Goal: Task Accomplishment & Management: Manage account settings

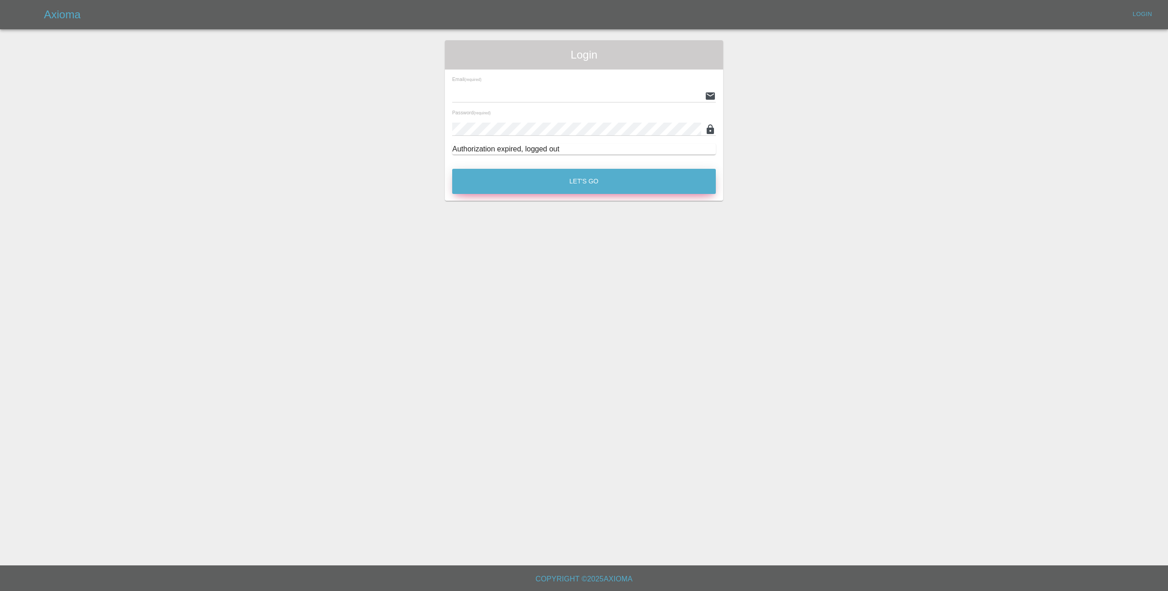
type input "[EMAIL_ADDRESS][DOMAIN_NAME]"
click at [585, 183] on button "Let's Go" at bounding box center [584, 181] width 264 height 25
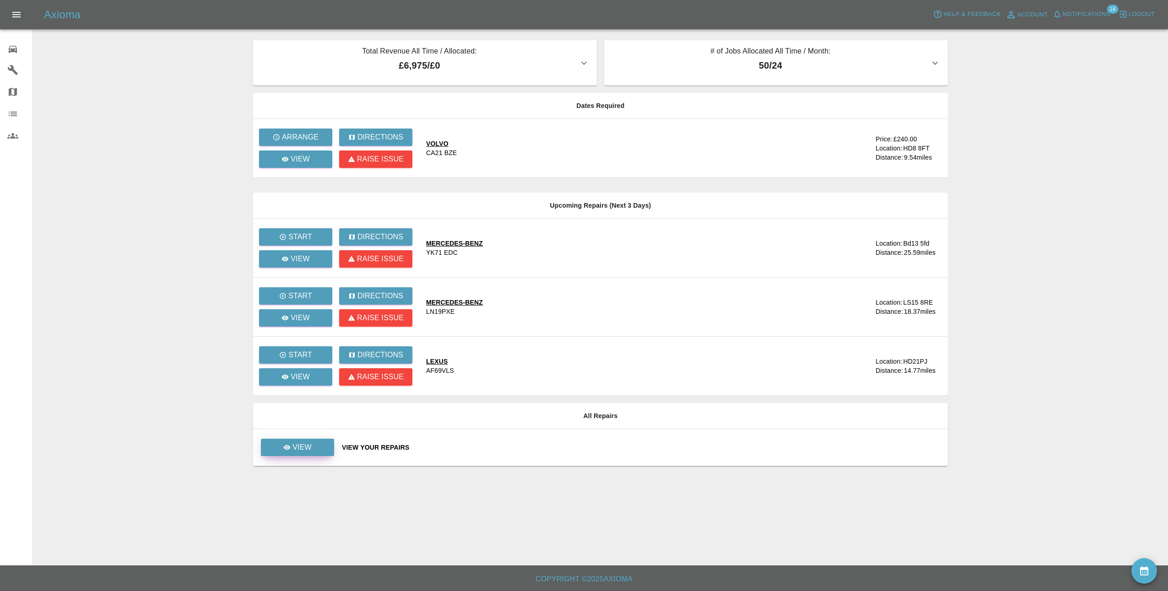
click at [293, 444] on p "View" at bounding box center [301, 447] width 19 height 11
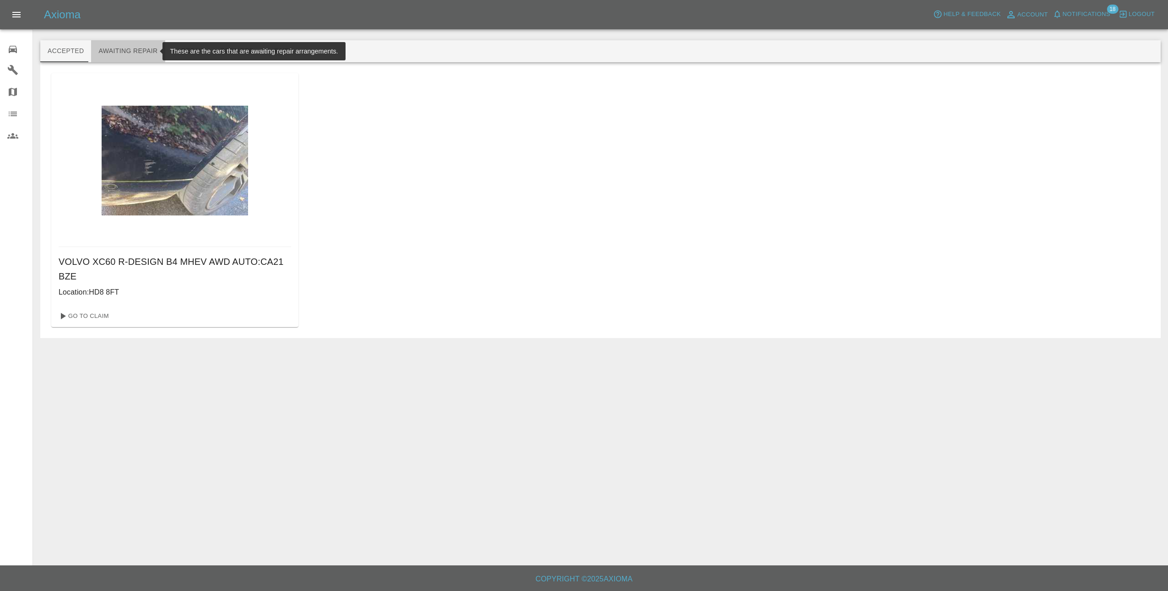
click at [135, 49] on button "Awaiting Repair" at bounding box center [128, 51] width 74 height 22
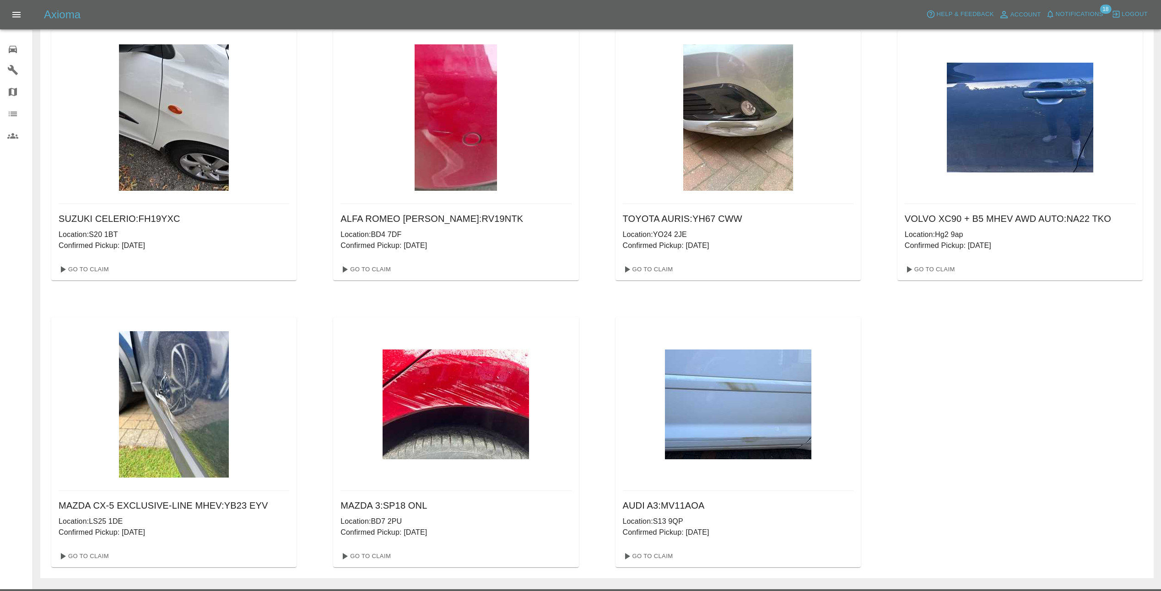
scroll to position [368, 0]
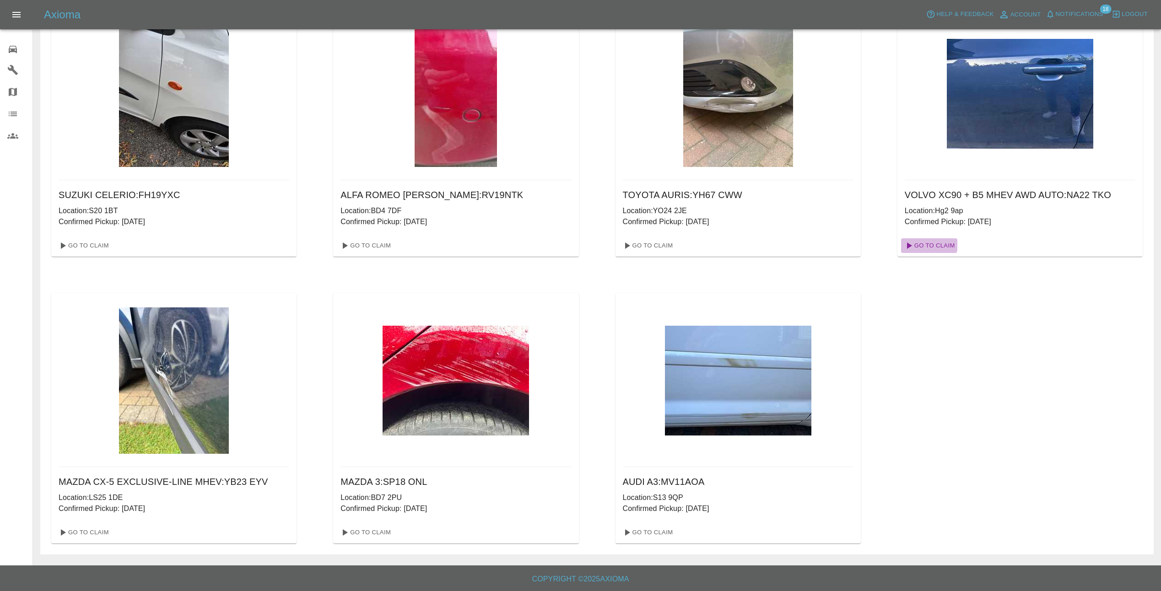
click at [929, 243] on link "Go To Claim" at bounding box center [929, 245] width 56 height 15
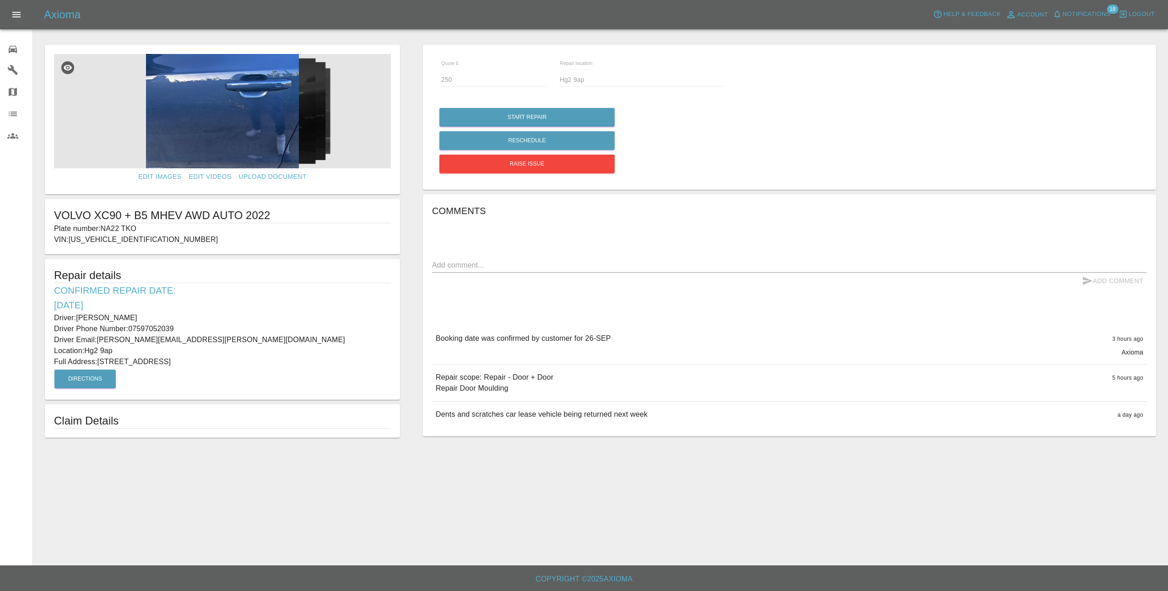
click at [249, 110] on img at bounding box center [222, 111] width 337 height 114
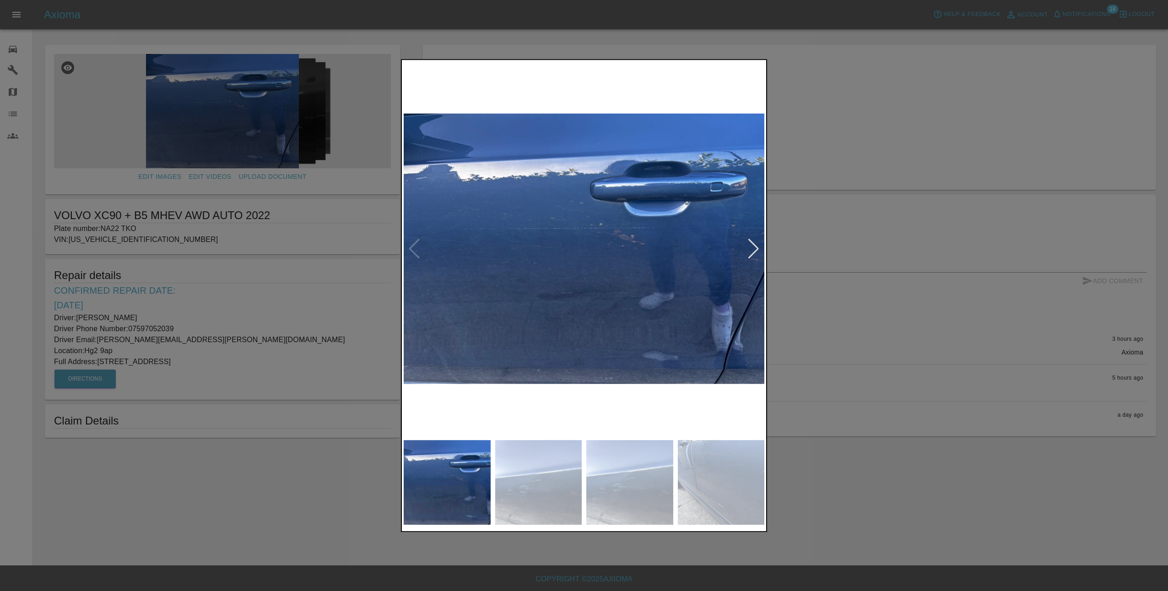
click at [756, 246] on div at bounding box center [753, 249] width 12 height 20
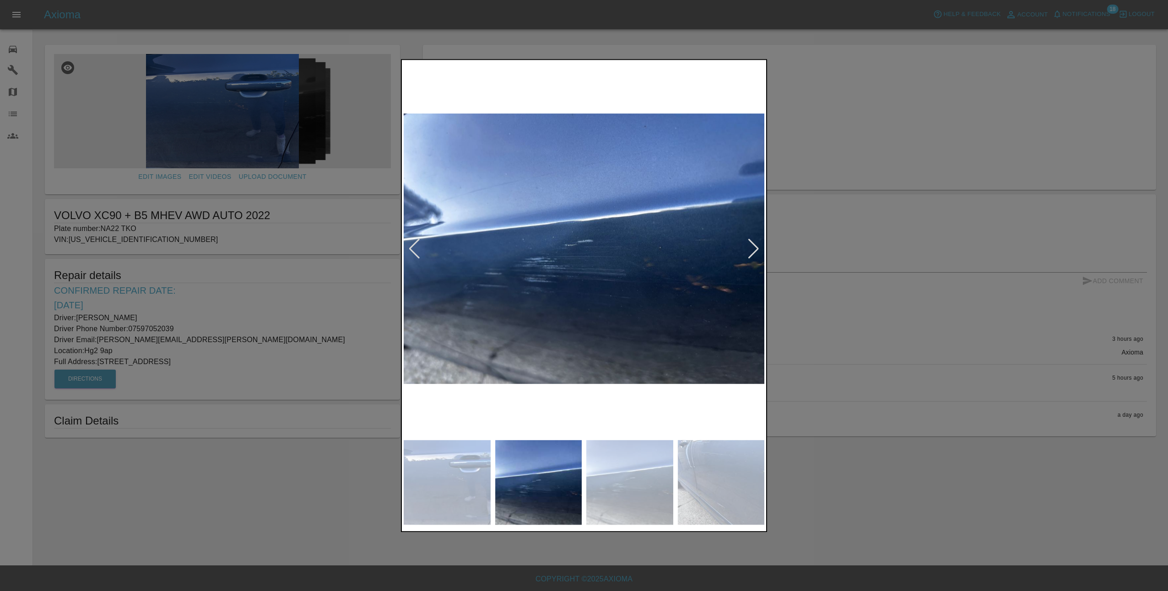
click at [756, 246] on div at bounding box center [753, 249] width 12 height 20
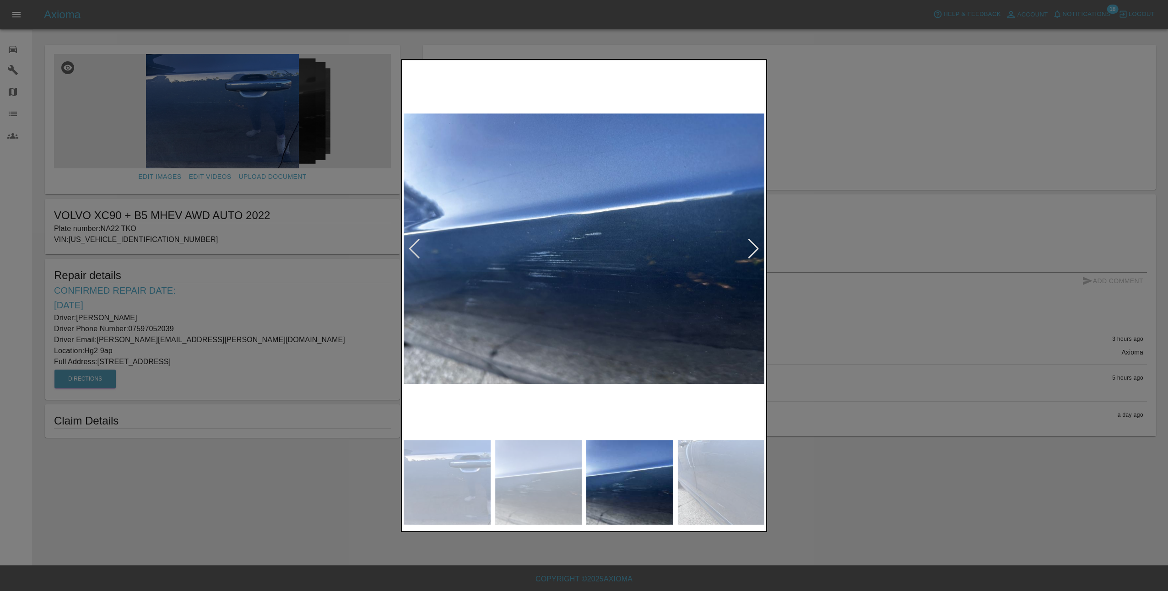
click at [756, 246] on div at bounding box center [753, 249] width 12 height 20
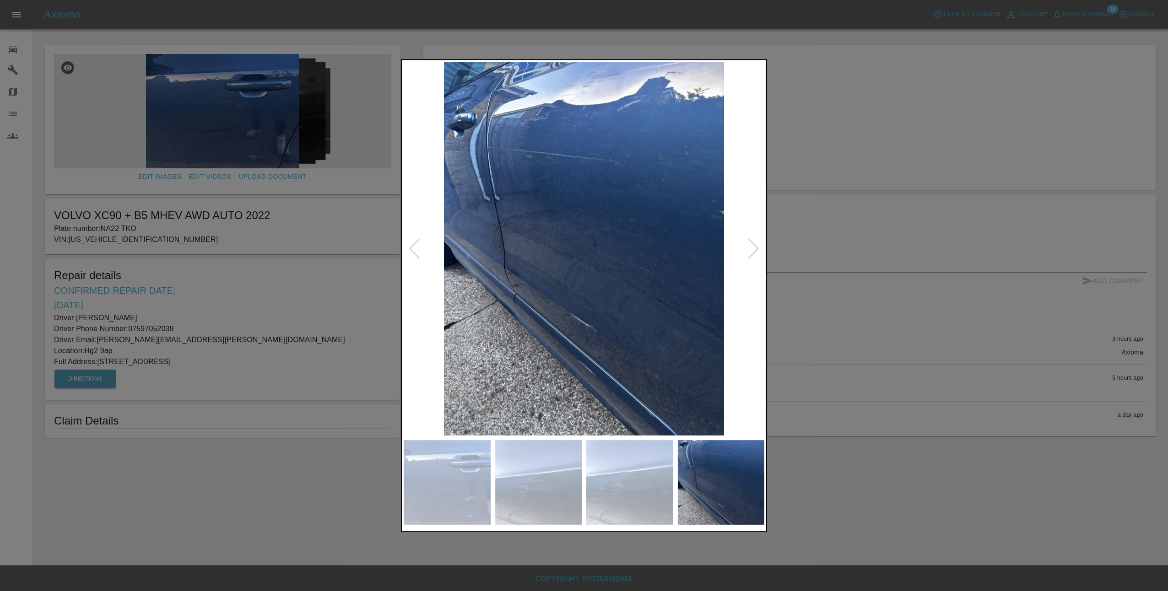
click at [756, 246] on div at bounding box center [753, 249] width 12 height 20
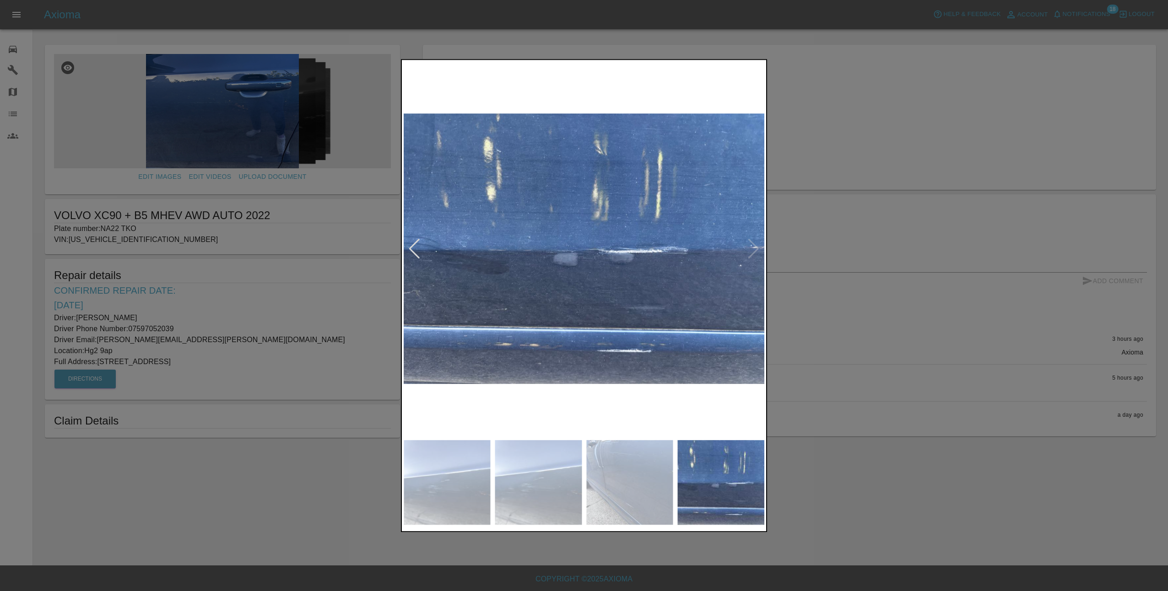
click at [756, 246] on img at bounding box center [584, 249] width 361 height 374
click at [816, 253] on div at bounding box center [584, 295] width 1168 height 591
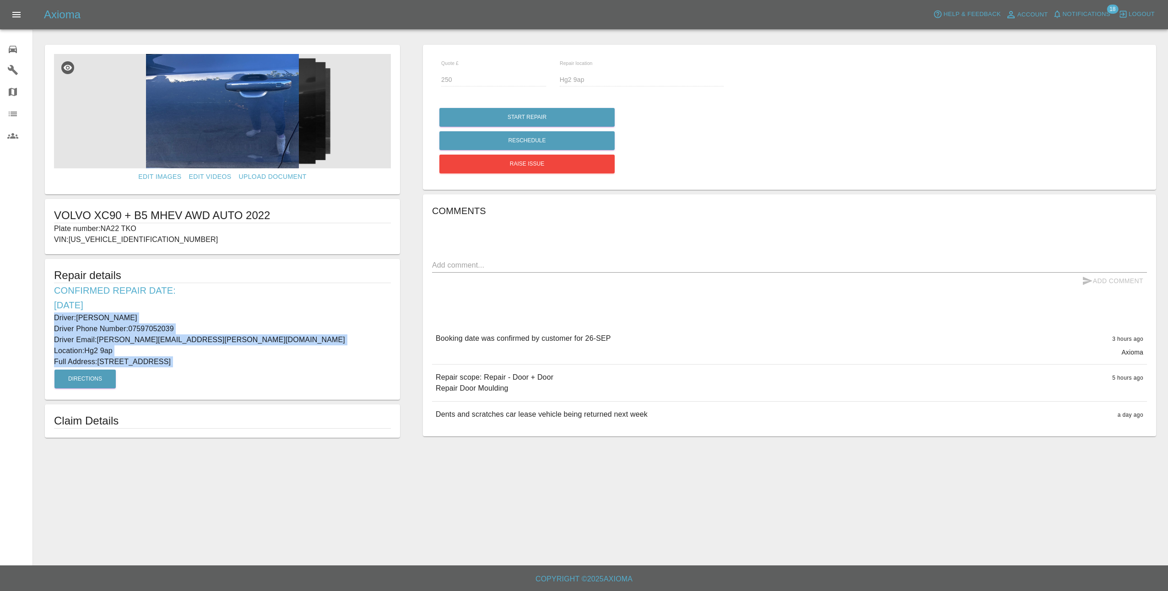
drag, startPoint x: 54, startPoint y: 317, endPoint x: 281, endPoint y: 373, distance: 232.9
click at [281, 373] on div "Repair details Confirmed Repair Date: 26/09/25 Driver: Charlotte Woodworth Driv…" at bounding box center [222, 329] width 355 height 141
copy div "Driver: Charlotte Woodworth Driver Phone Number: 07597052039 Driver Email: lear…"
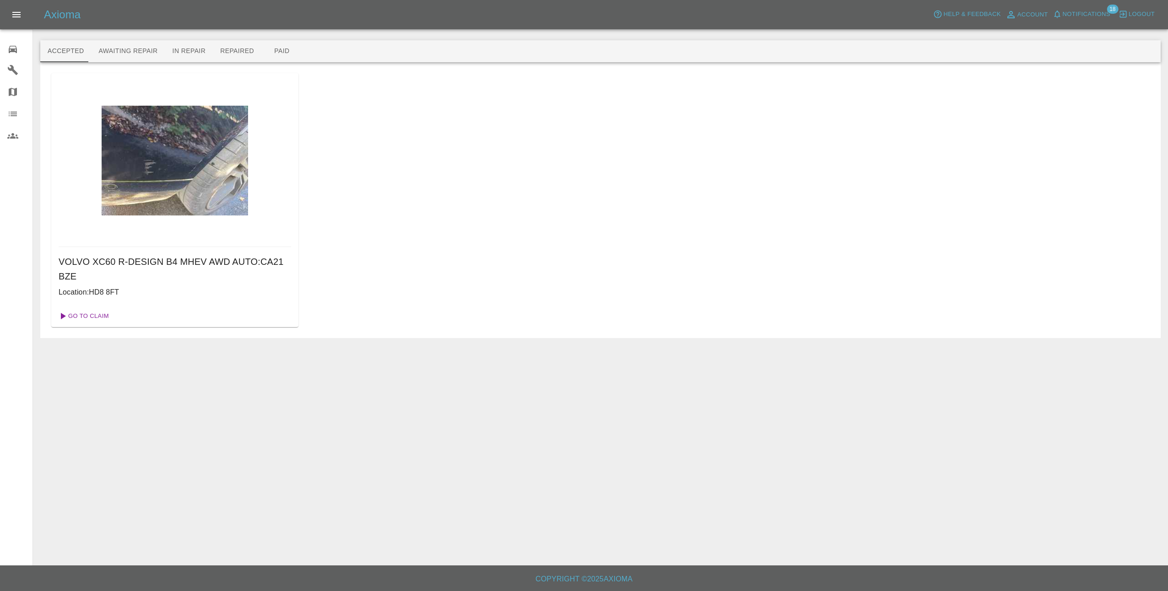
click at [92, 309] on link "Go To Claim" at bounding box center [83, 316] width 56 height 15
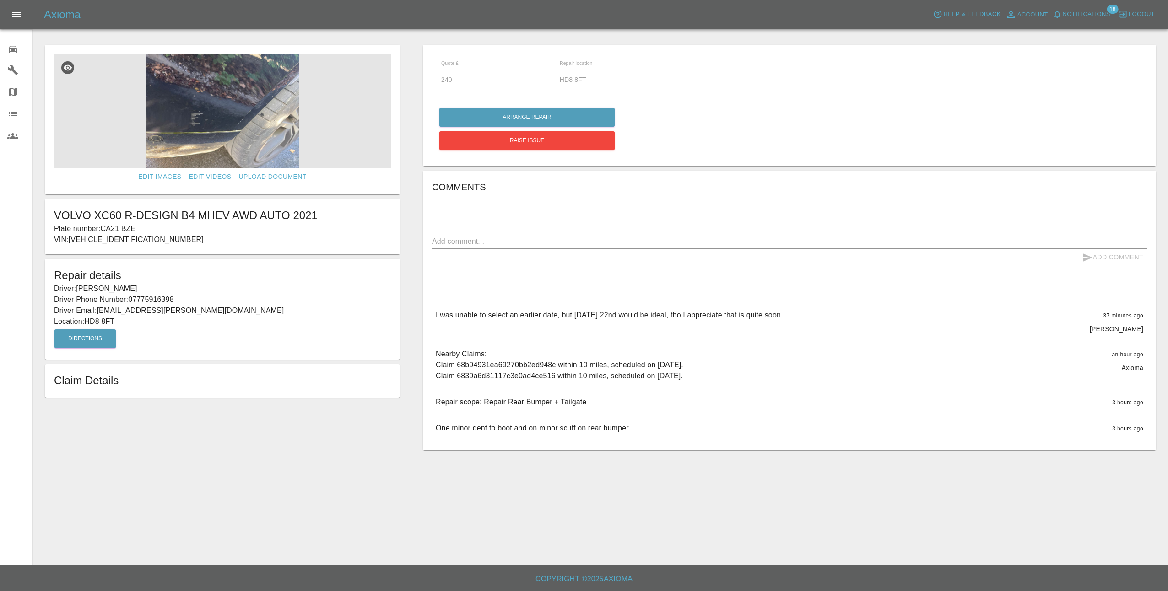
click at [232, 106] on img at bounding box center [222, 111] width 337 height 114
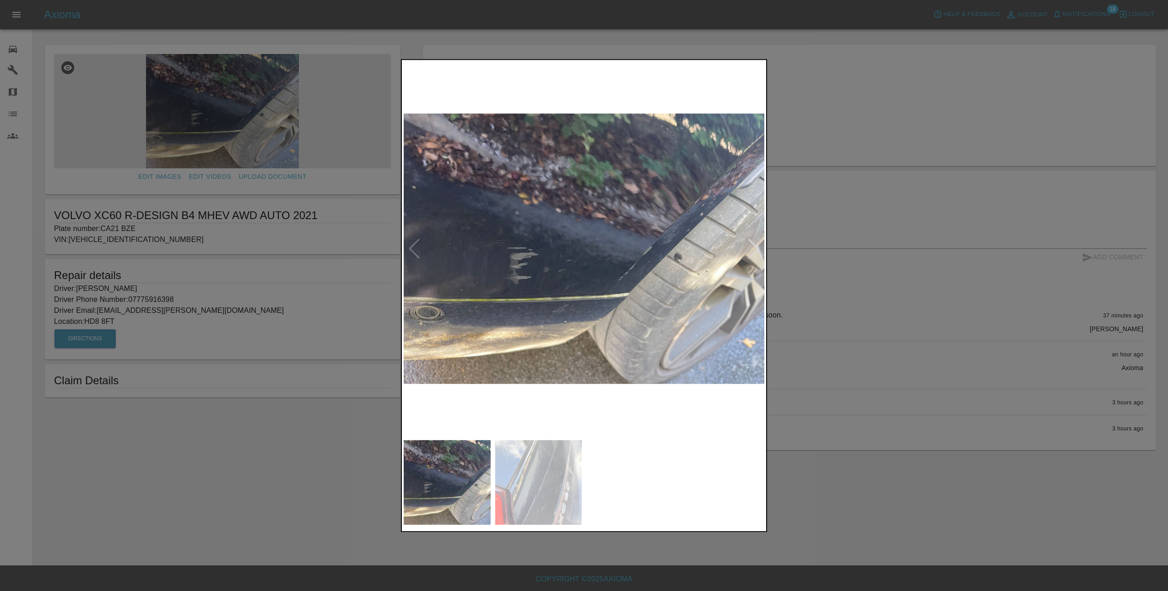
click at [757, 248] on div at bounding box center [753, 249] width 12 height 20
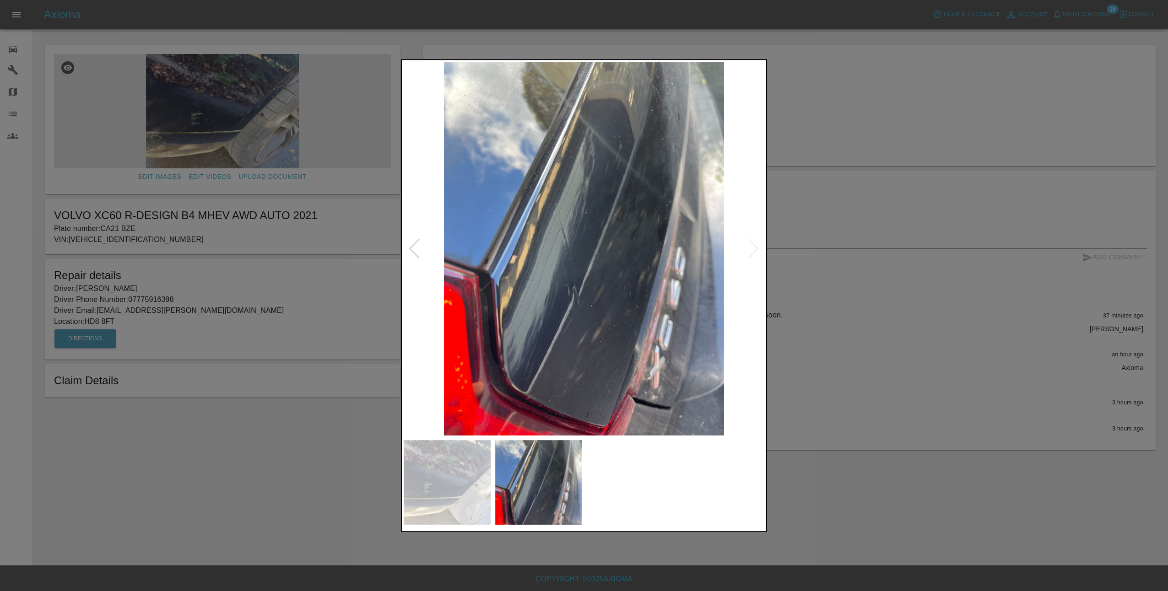
click at [758, 247] on img at bounding box center [584, 249] width 361 height 374
click at [819, 287] on div at bounding box center [584, 295] width 1168 height 591
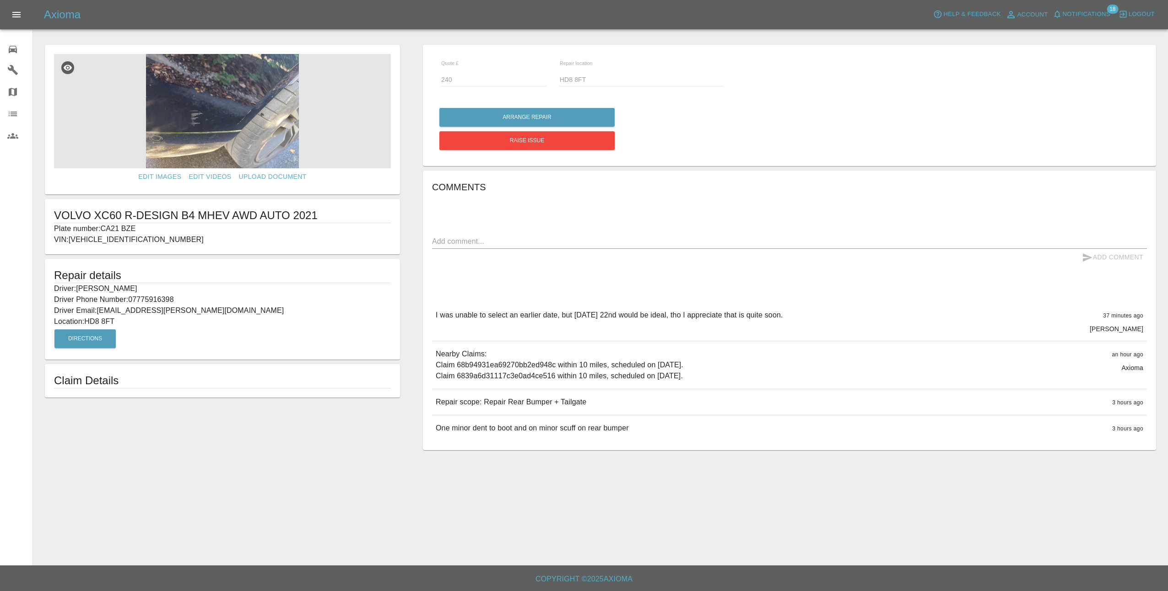
click at [203, 116] on img at bounding box center [222, 111] width 337 height 114
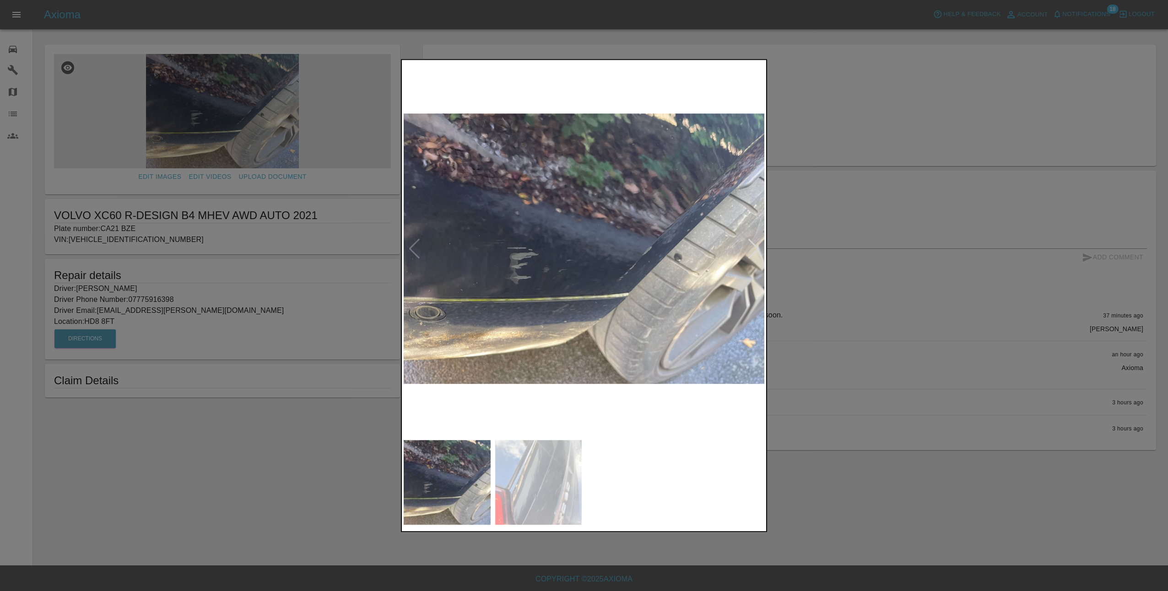
click at [754, 247] on div at bounding box center [753, 249] width 12 height 20
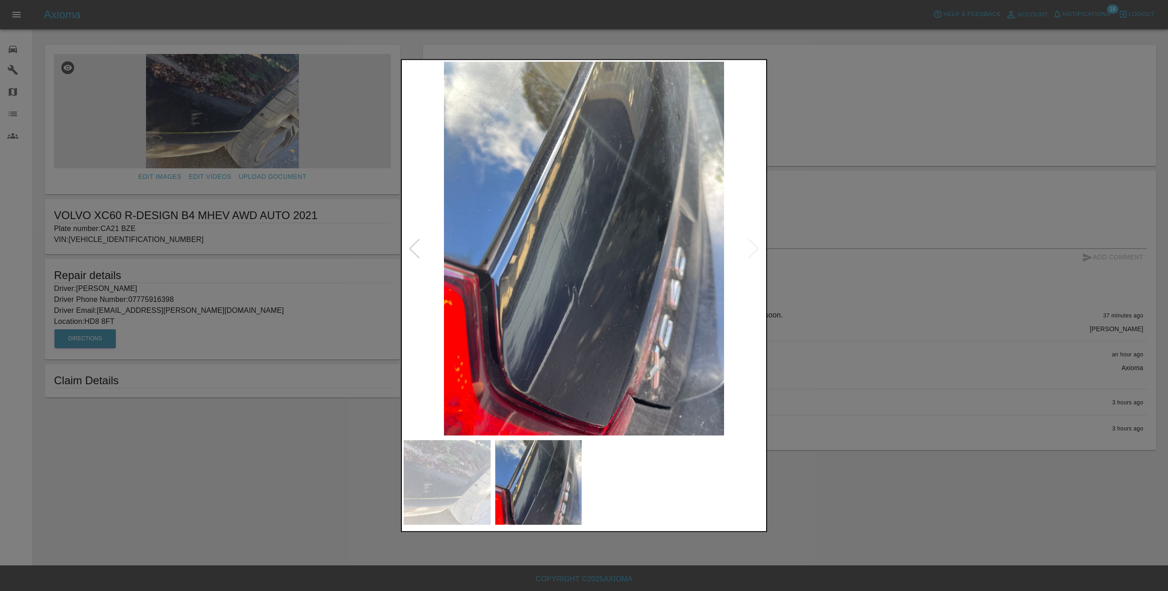
click at [876, 267] on div at bounding box center [584, 295] width 1168 height 591
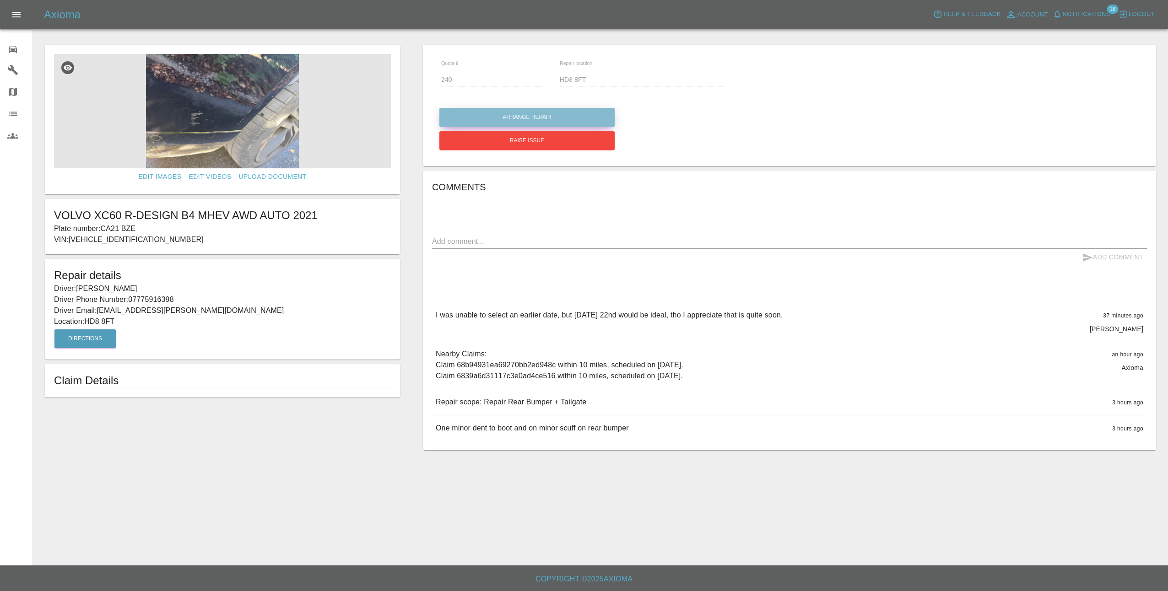
click at [519, 117] on button "Arrange Repair" at bounding box center [526, 117] width 175 height 19
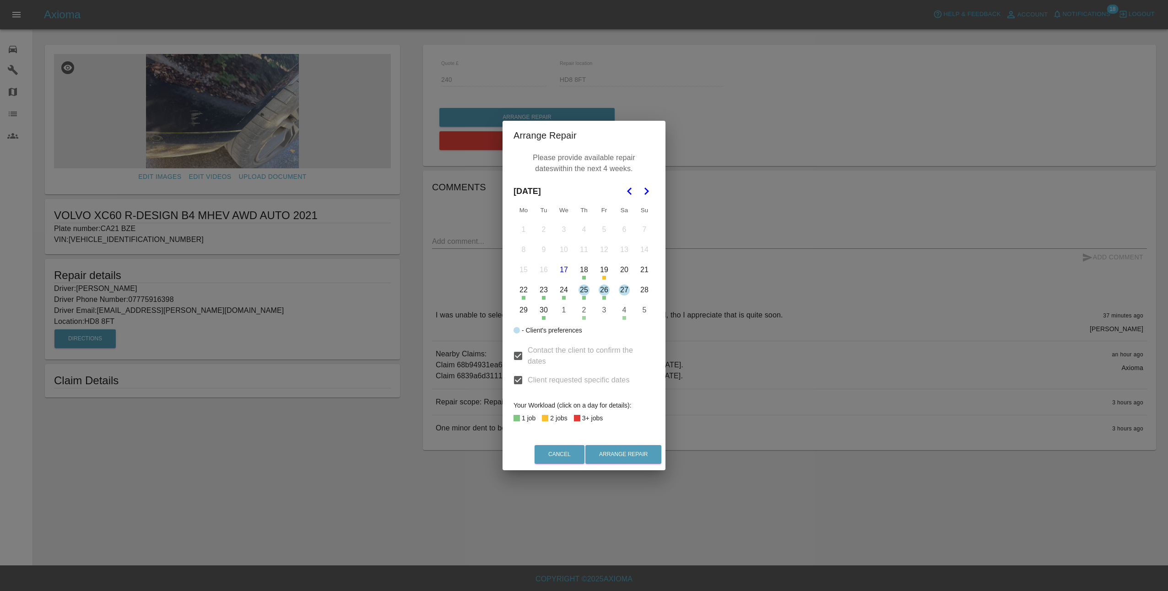
click at [523, 291] on button "22" at bounding box center [523, 290] width 19 height 19
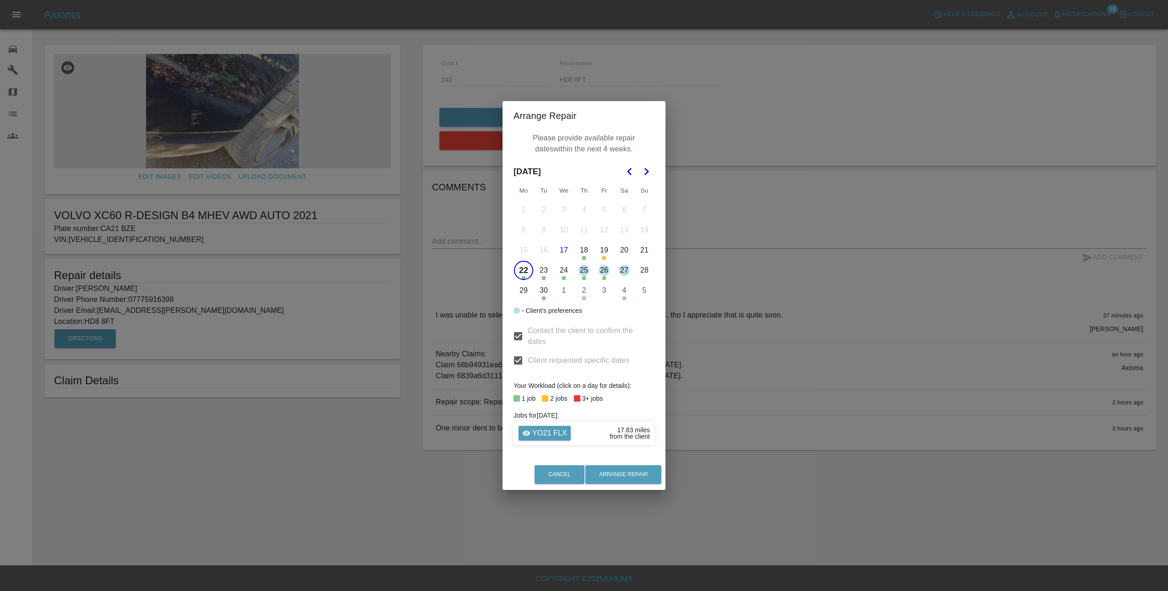
click at [524, 272] on button "22" at bounding box center [523, 270] width 19 height 19
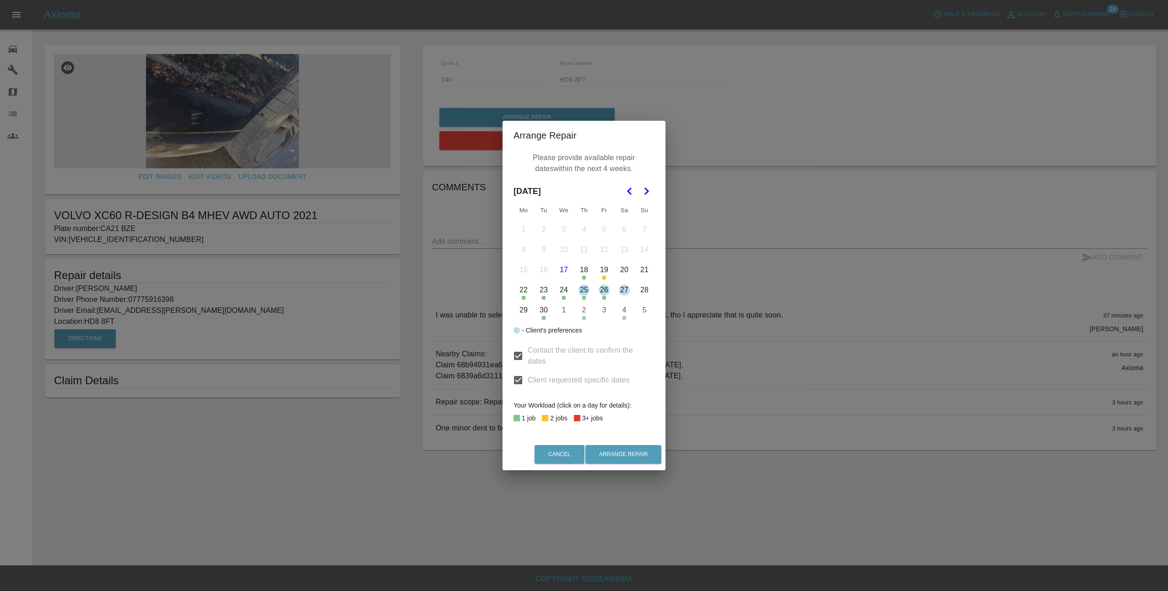
click at [605, 276] on button "19" at bounding box center [604, 269] width 19 height 19
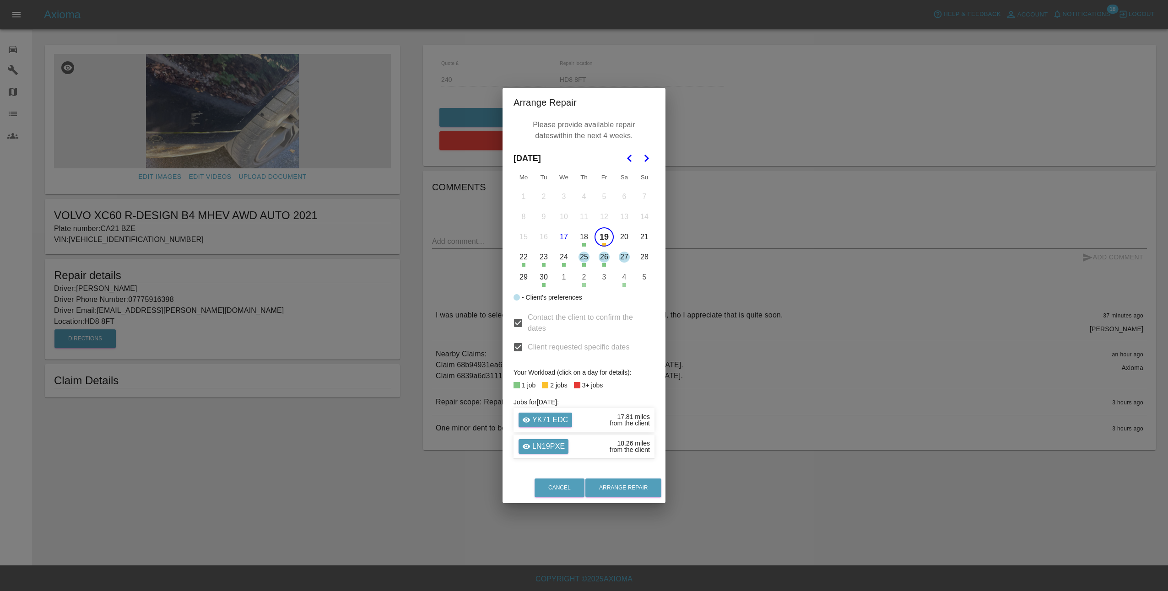
click at [521, 264] on button "22" at bounding box center [523, 257] width 19 height 19
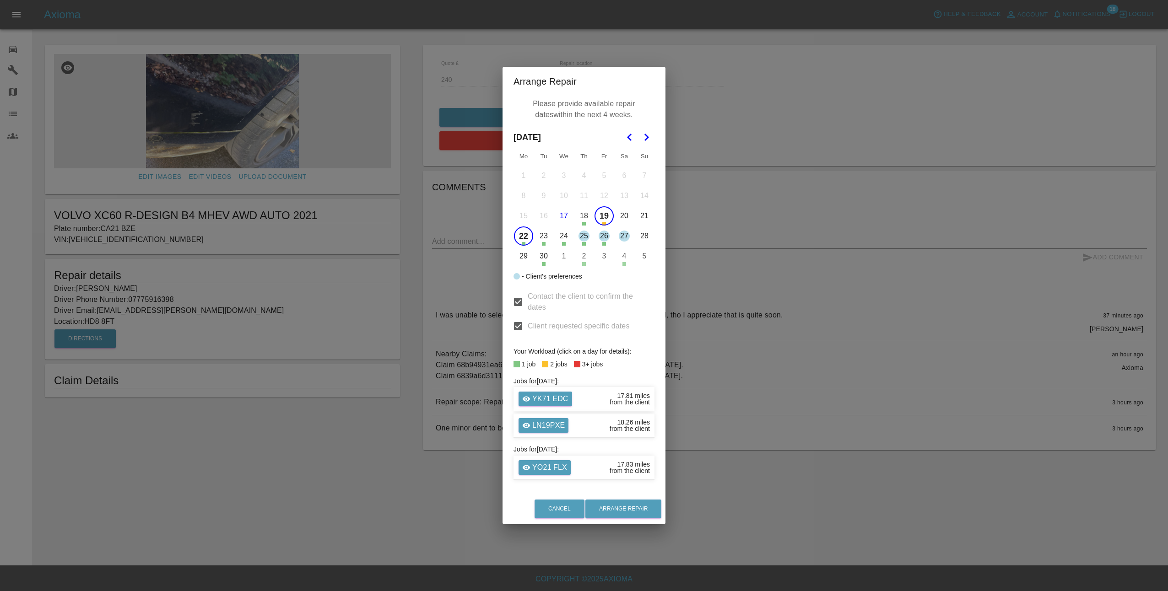
click at [606, 216] on button "19" at bounding box center [604, 215] width 19 height 19
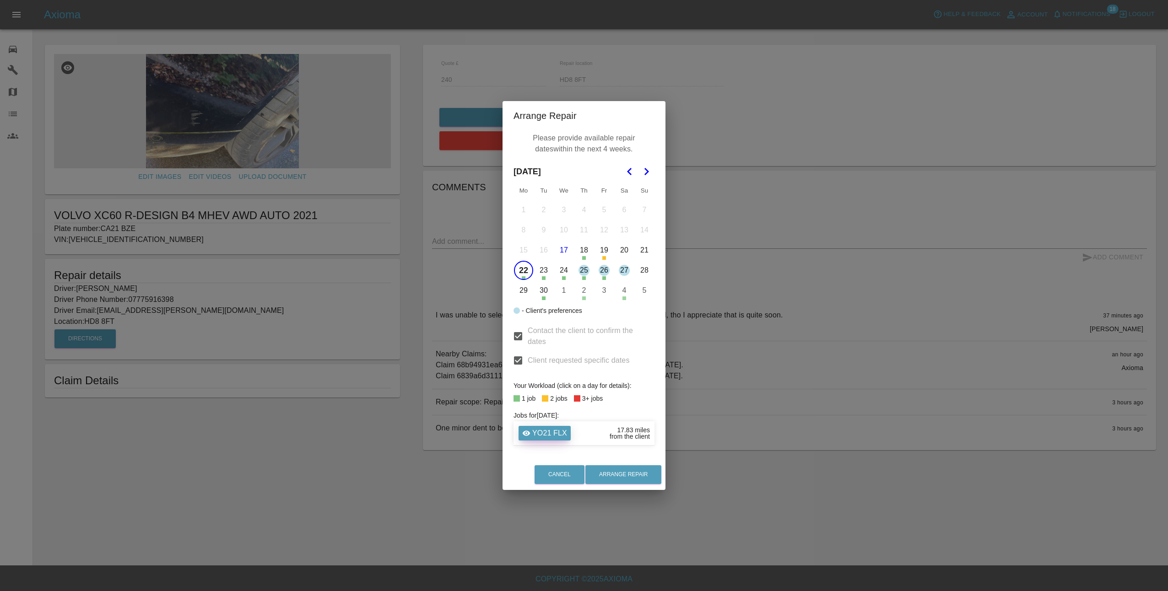
click at [541, 435] on p "YO21 FLX" at bounding box center [549, 433] width 35 height 11
type input "160"
type input "S11 9AW"
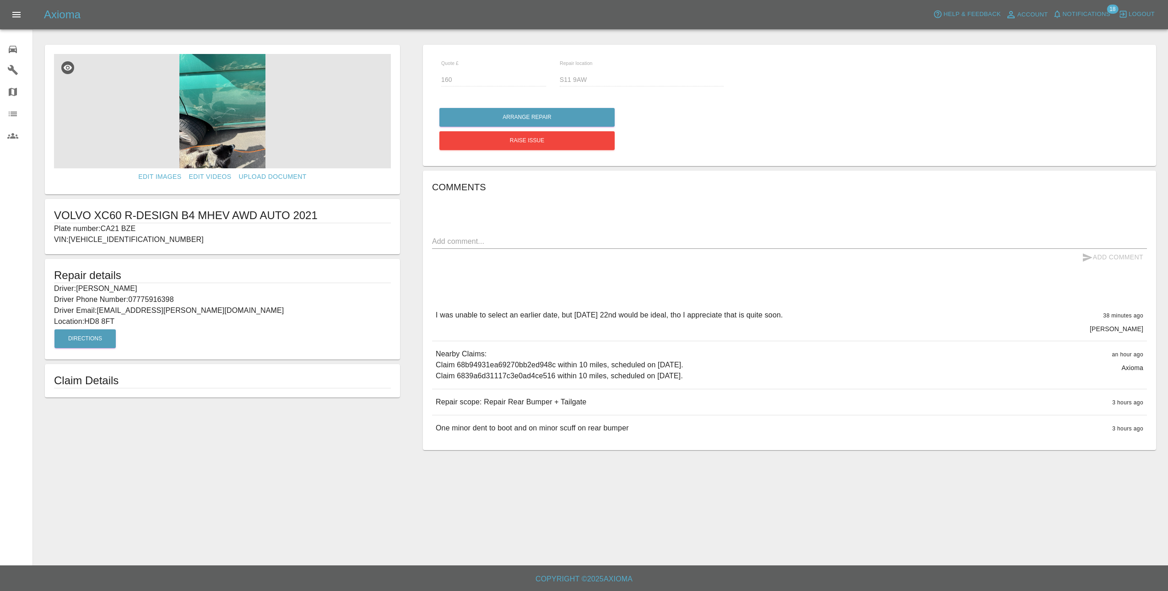
type input "240"
type input "HD8 8FT"
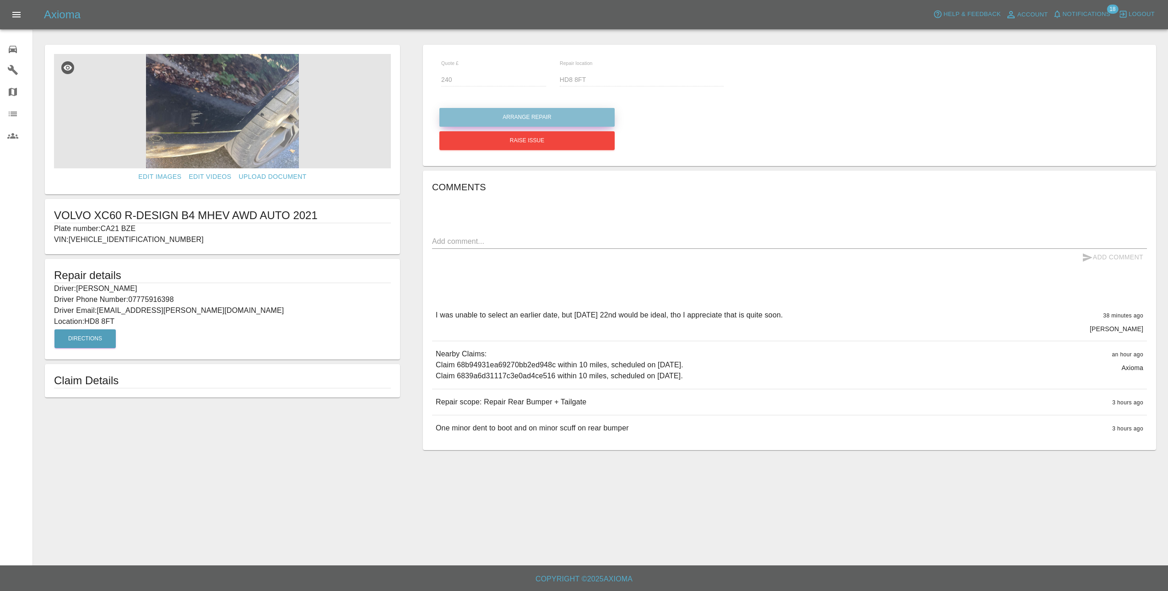
click at [540, 113] on button "Arrange Repair" at bounding box center [526, 117] width 175 height 19
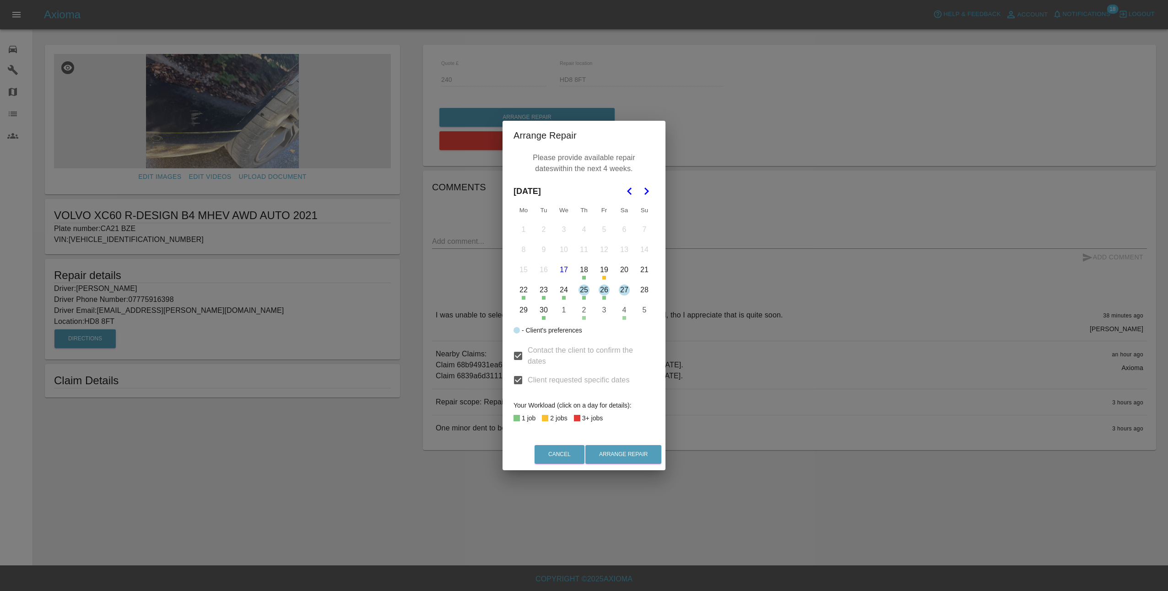
click at [626, 268] on button "20" at bounding box center [624, 269] width 19 height 19
click at [604, 312] on button "3" at bounding box center [604, 310] width 19 height 19
click at [648, 189] on icon "Go to the Next Month" at bounding box center [646, 191] width 11 height 11
click at [524, 250] on button "6" at bounding box center [523, 249] width 19 height 19
click at [542, 251] on button "7" at bounding box center [543, 249] width 19 height 19
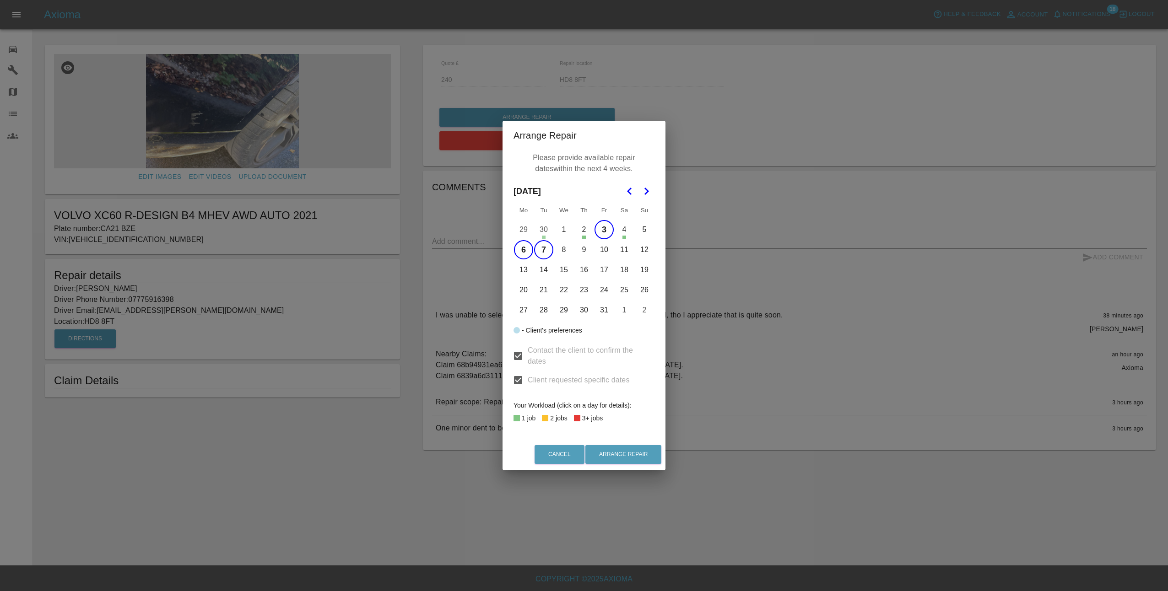
click at [568, 251] on button "8" at bounding box center [563, 249] width 19 height 19
click at [585, 251] on button "9" at bounding box center [583, 249] width 19 height 19
click at [605, 249] on button "10" at bounding box center [604, 249] width 19 height 19
click at [633, 455] on button "Arrange Repair" at bounding box center [623, 454] width 76 height 19
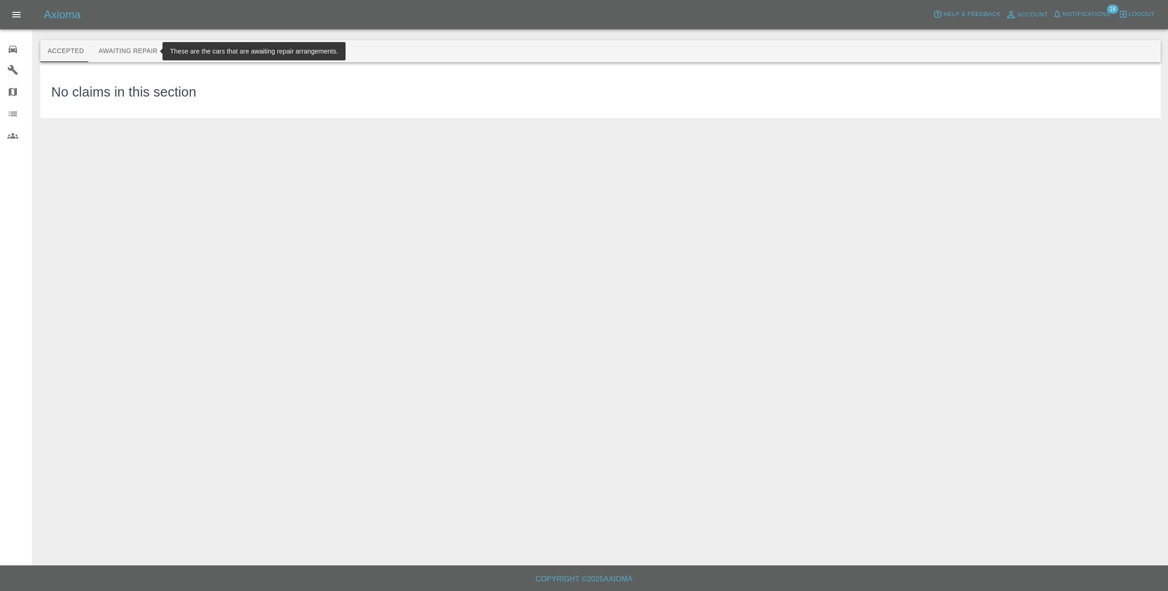
click at [110, 49] on button "Awaiting Repair" at bounding box center [128, 51] width 74 height 22
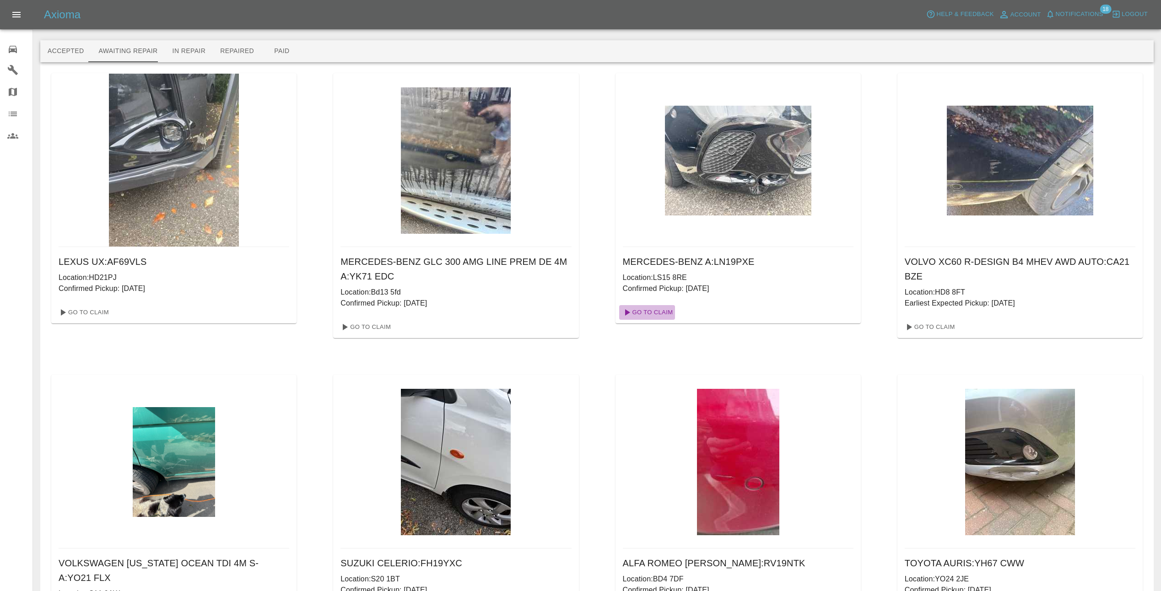
click at [649, 309] on link "Go To Claim" at bounding box center [647, 312] width 56 height 15
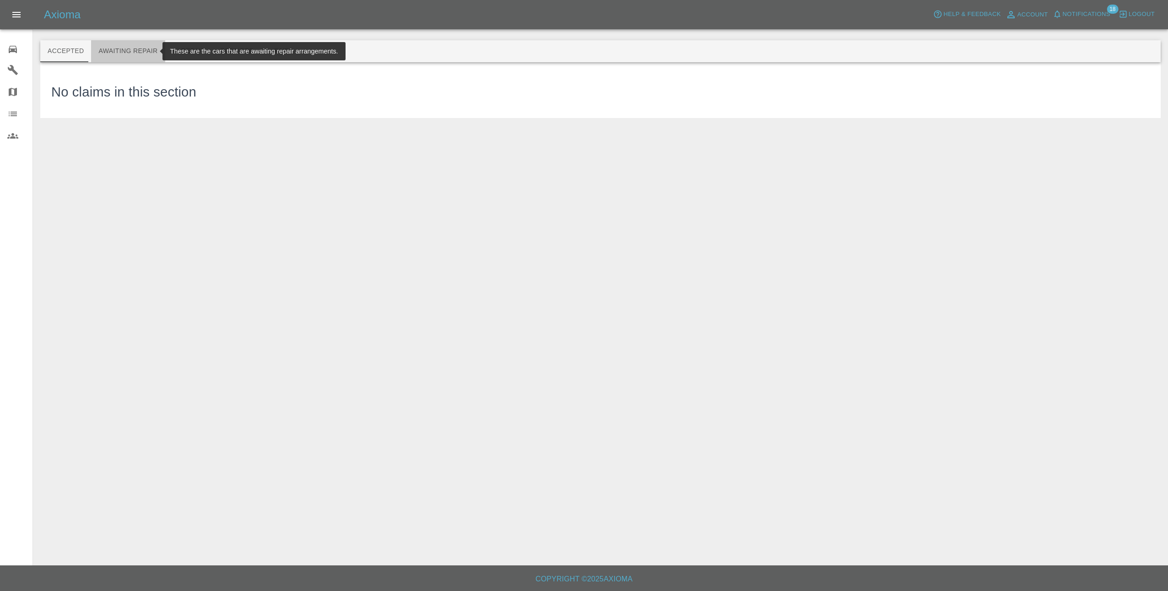
click at [137, 53] on button "Awaiting Repair" at bounding box center [128, 51] width 74 height 22
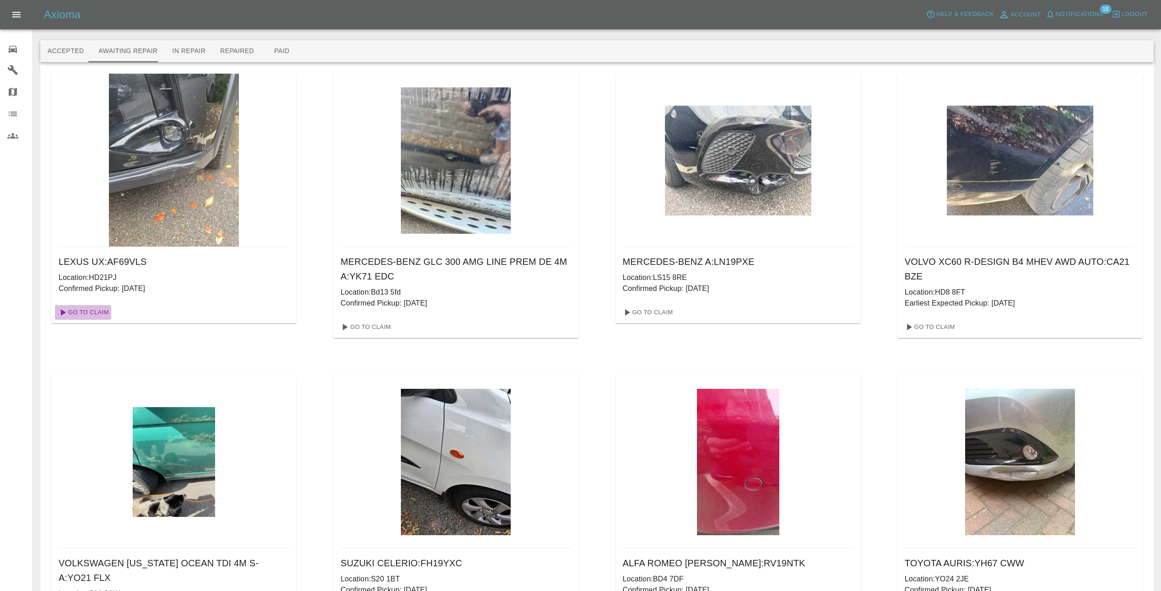
click at [97, 314] on link "Go To Claim" at bounding box center [83, 312] width 56 height 15
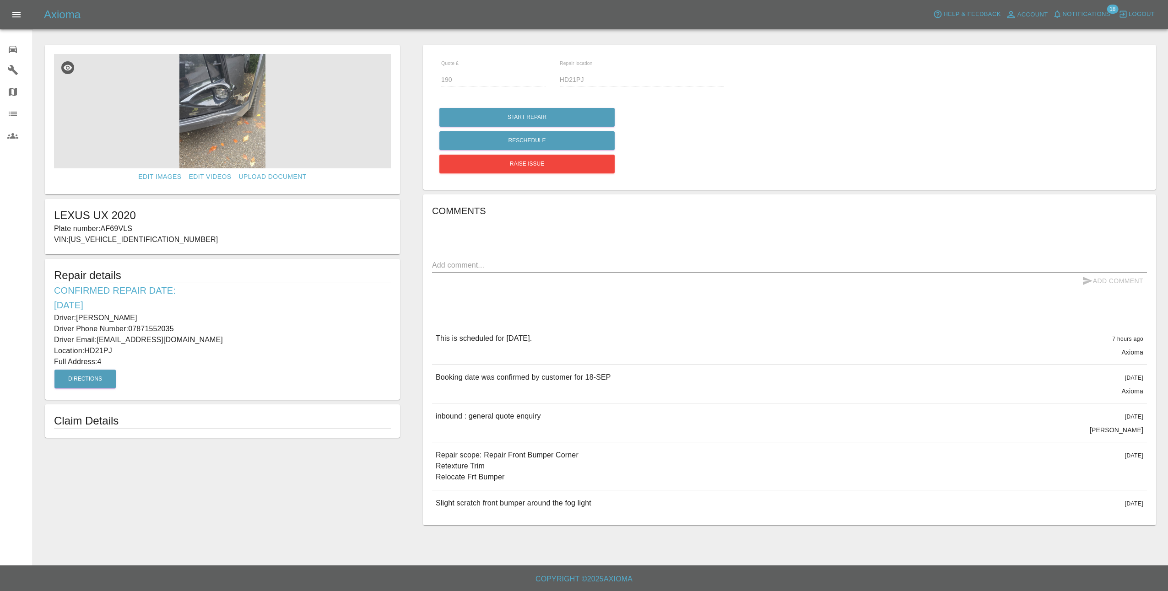
click at [507, 253] on div "Comments x Add Comment This is scheduled for tomorrow. 7 hours ago Axioma This …" at bounding box center [789, 360] width 715 height 313
click at [509, 262] on textarea at bounding box center [789, 265] width 715 height 11
type textarea "v"
type textarea "courtsey message sent this morning to arrange a time in the afternoon, no reply…"
click at [1090, 281] on icon "submit" at bounding box center [1087, 281] width 11 height 11
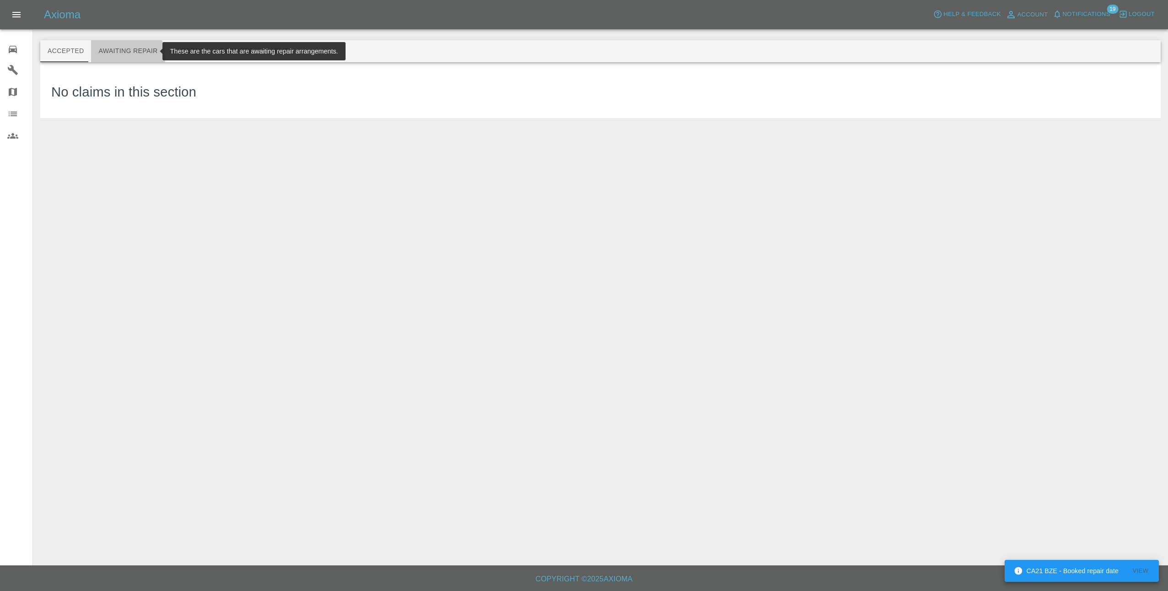
click at [115, 58] on button "Awaiting Repair" at bounding box center [128, 51] width 74 height 22
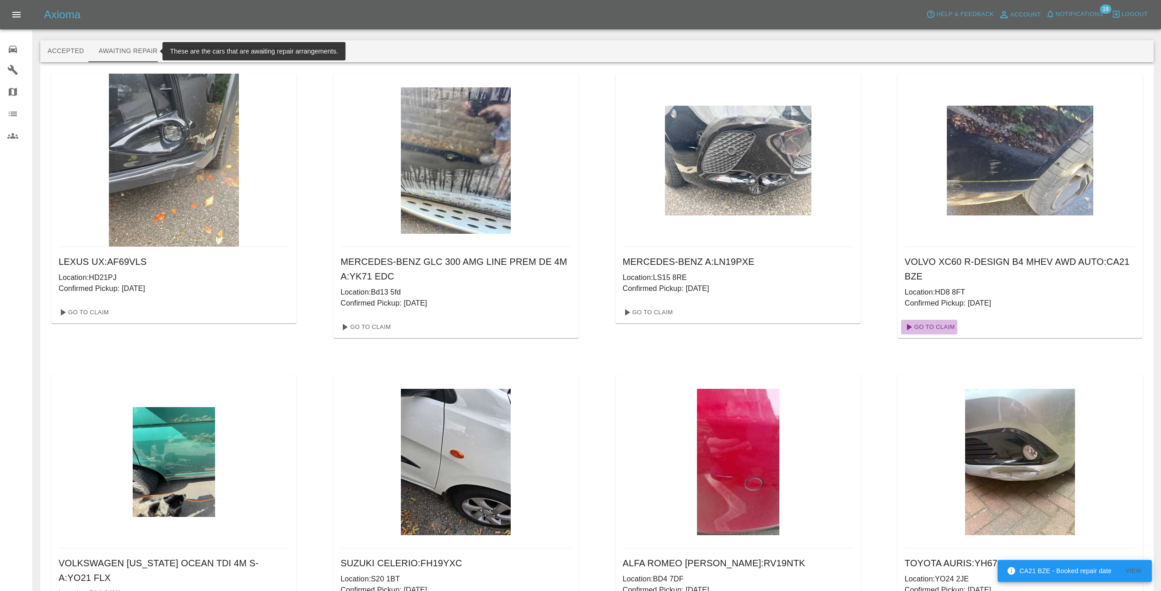
click at [936, 327] on link "Go To Claim" at bounding box center [929, 327] width 56 height 15
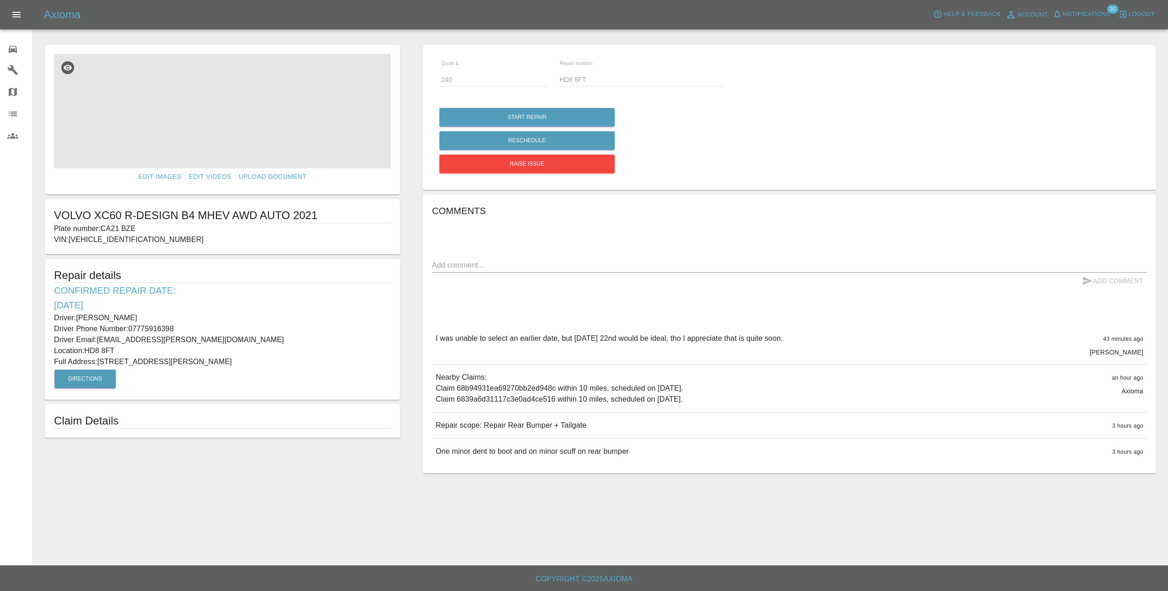
click at [214, 115] on img at bounding box center [222, 111] width 337 height 114
click at [214, 117] on img at bounding box center [222, 111] width 337 height 114
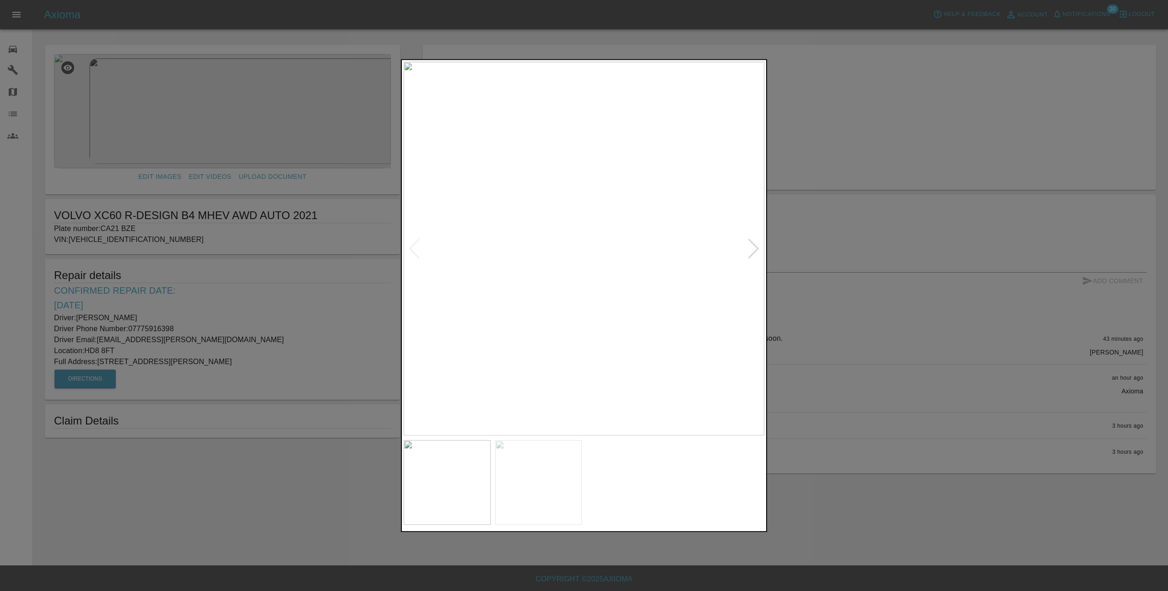
click at [757, 250] on div at bounding box center [753, 249] width 12 height 20
click at [799, 248] on div at bounding box center [584, 295] width 1168 height 591
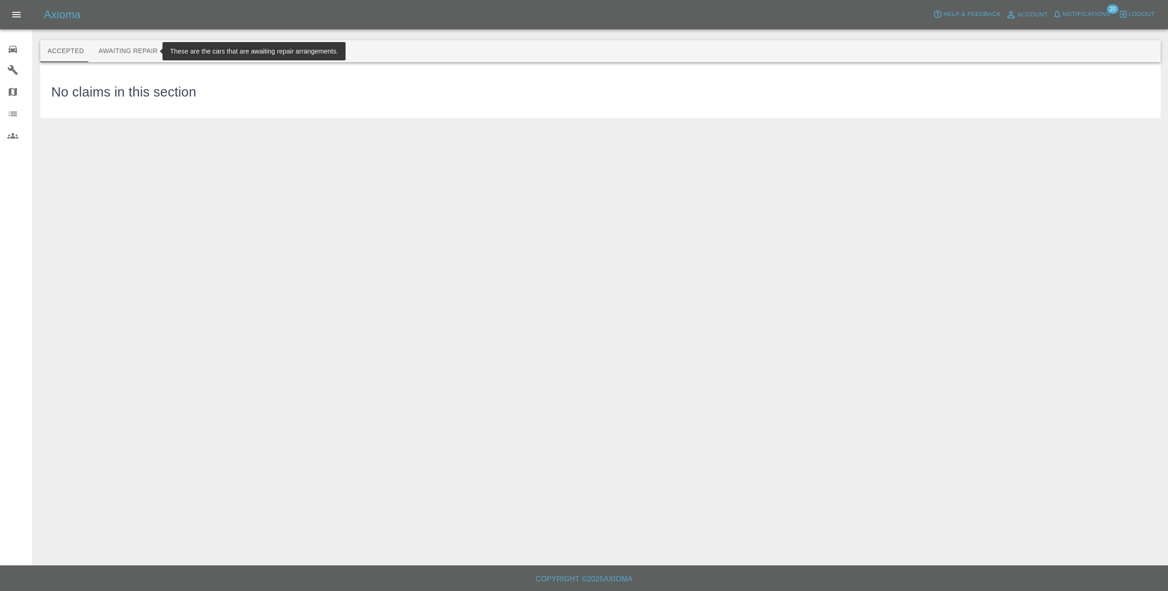
click at [135, 49] on button "Awaiting Repair" at bounding box center [128, 51] width 74 height 22
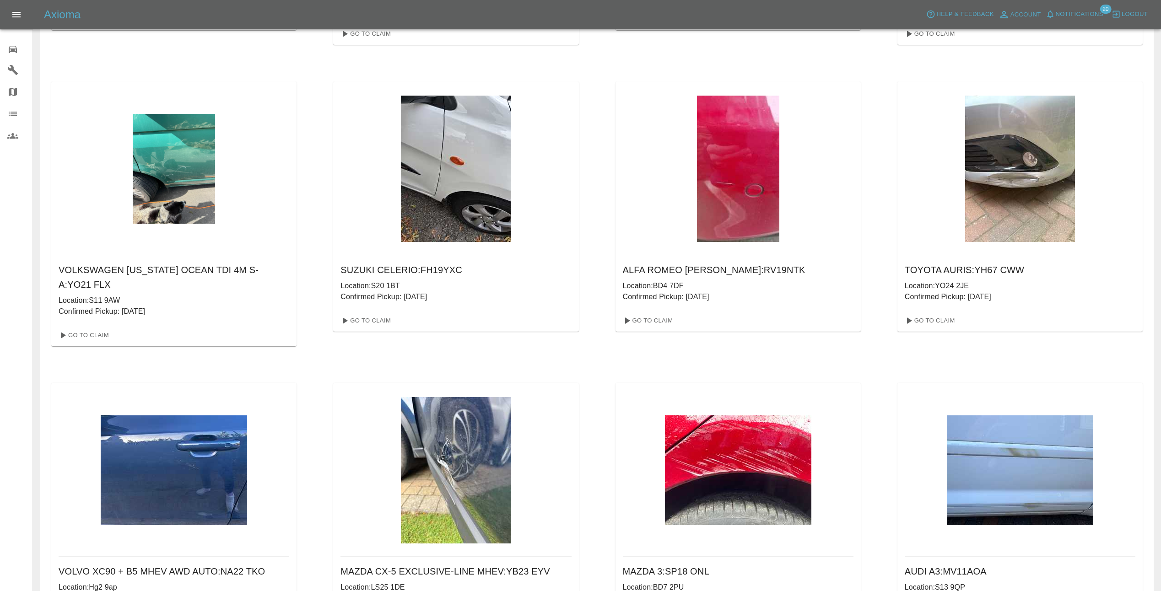
scroll to position [383, 0]
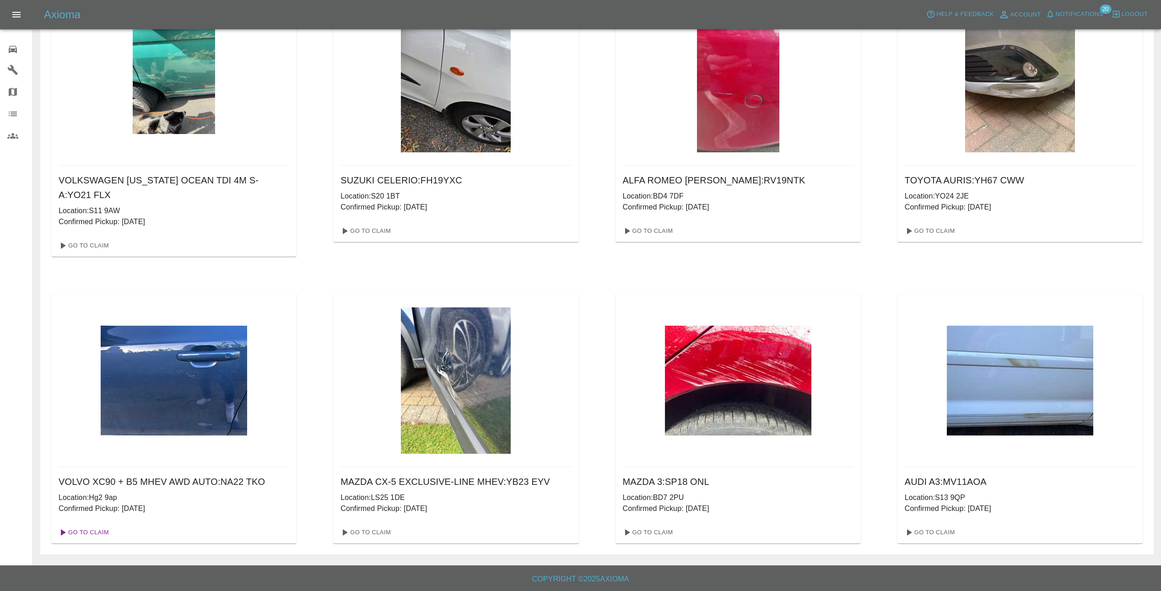
click at [91, 529] on link "Go To Claim" at bounding box center [83, 532] width 56 height 15
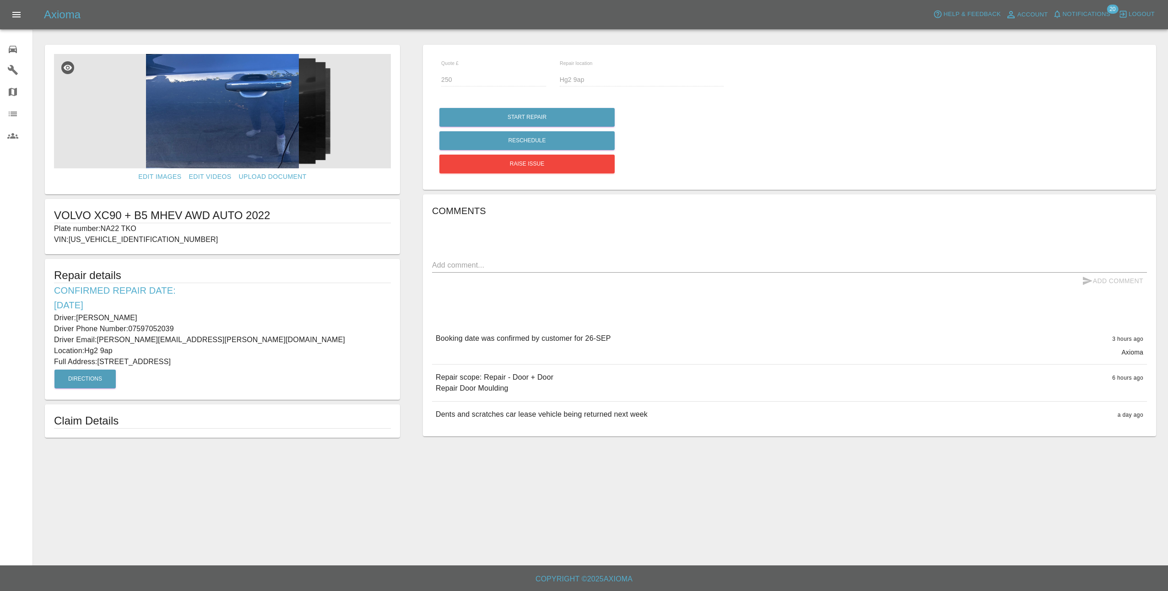
click at [219, 127] on img at bounding box center [222, 111] width 337 height 114
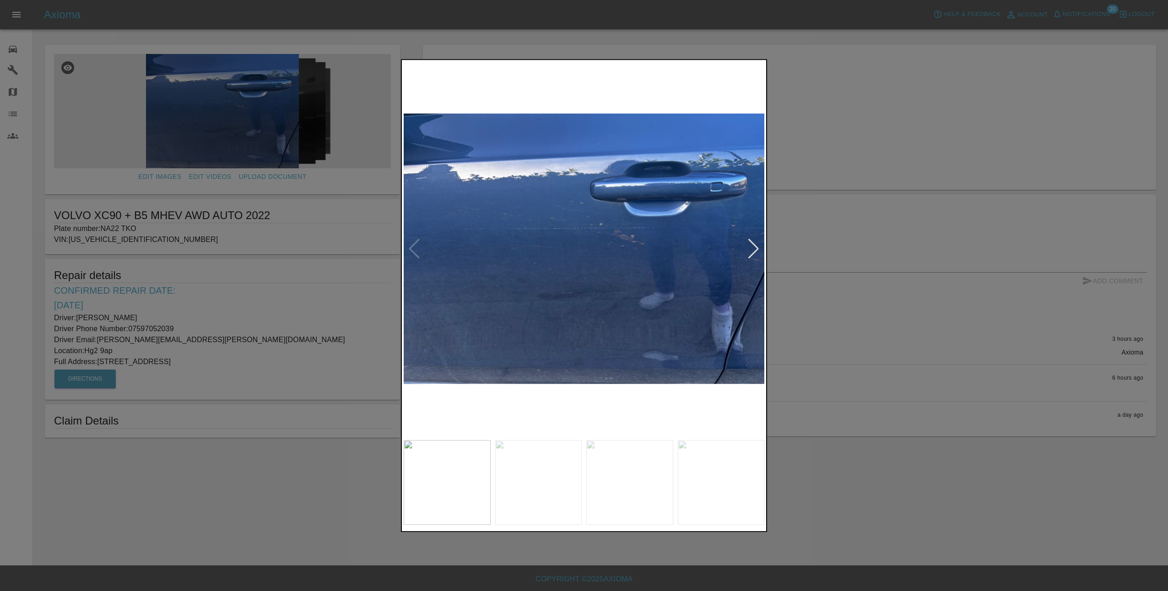
click at [757, 249] on div at bounding box center [753, 249] width 12 height 20
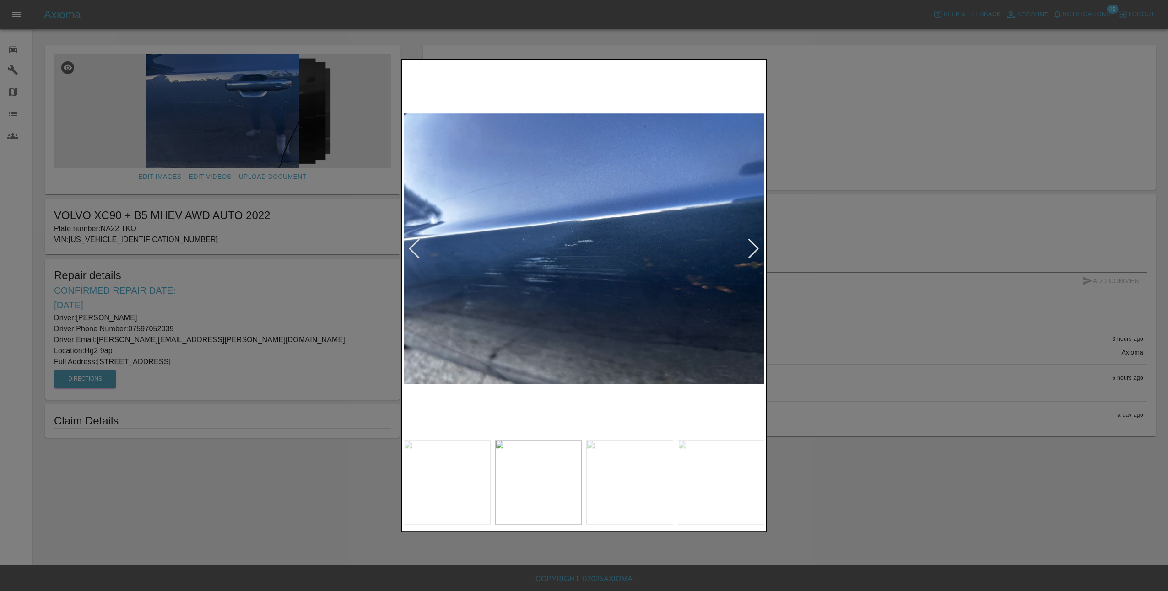
click at [757, 249] on div at bounding box center [753, 249] width 12 height 20
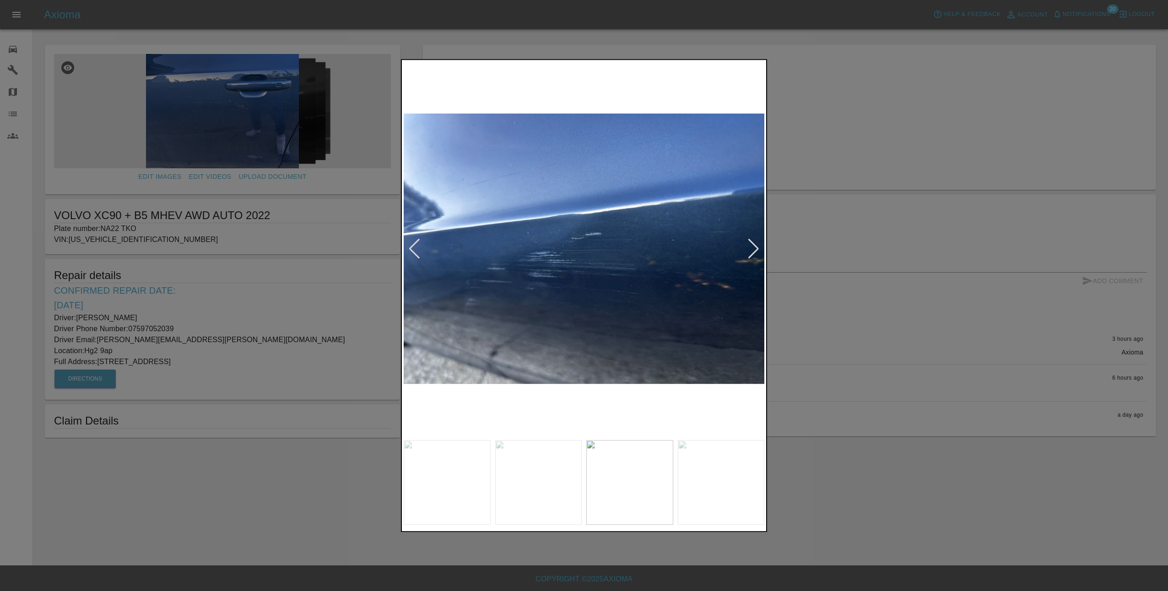
click at [757, 249] on div at bounding box center [753, 249] width 12 height 20
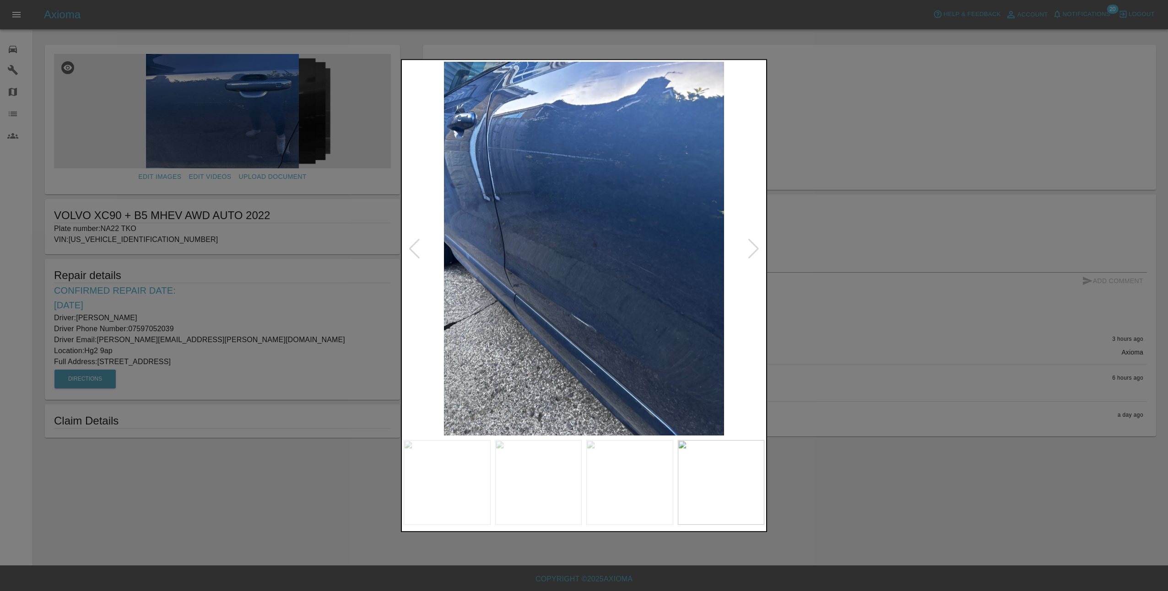
click at [757, 243] on div at bounding box center [753, 249] width 12 height 20
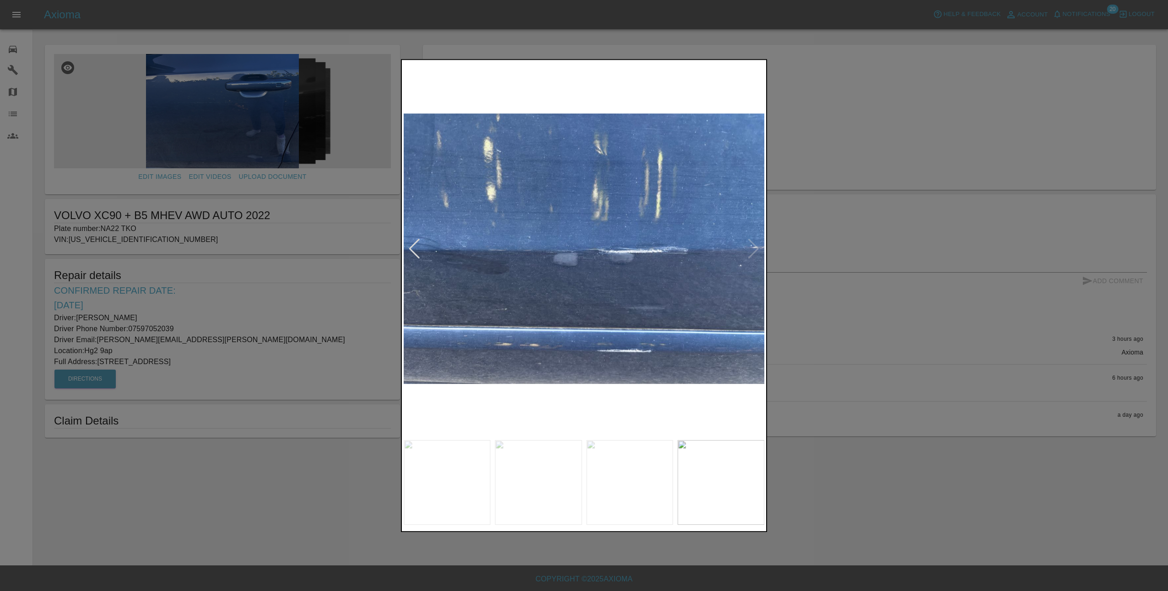
click at [758, 249] on img at bounding box center [584, 249] width 361 height 374
click at [411, 248] on div at bounding box center [414, 249] width 12 height 20
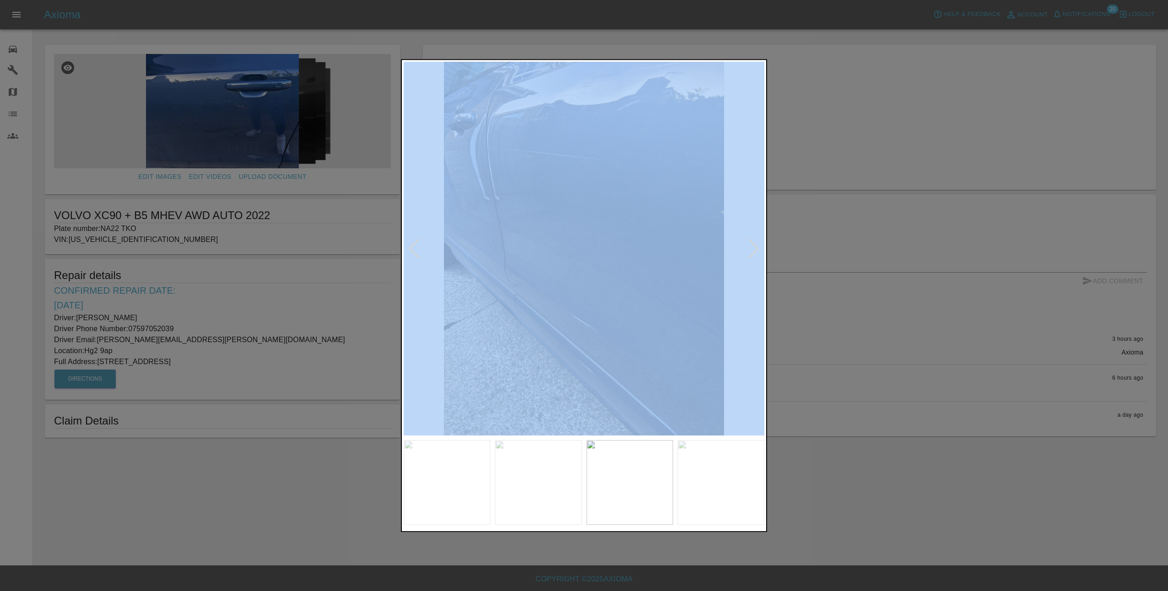
click at [411, 248] on div at bounding box center [414, 249] width 12 height 20
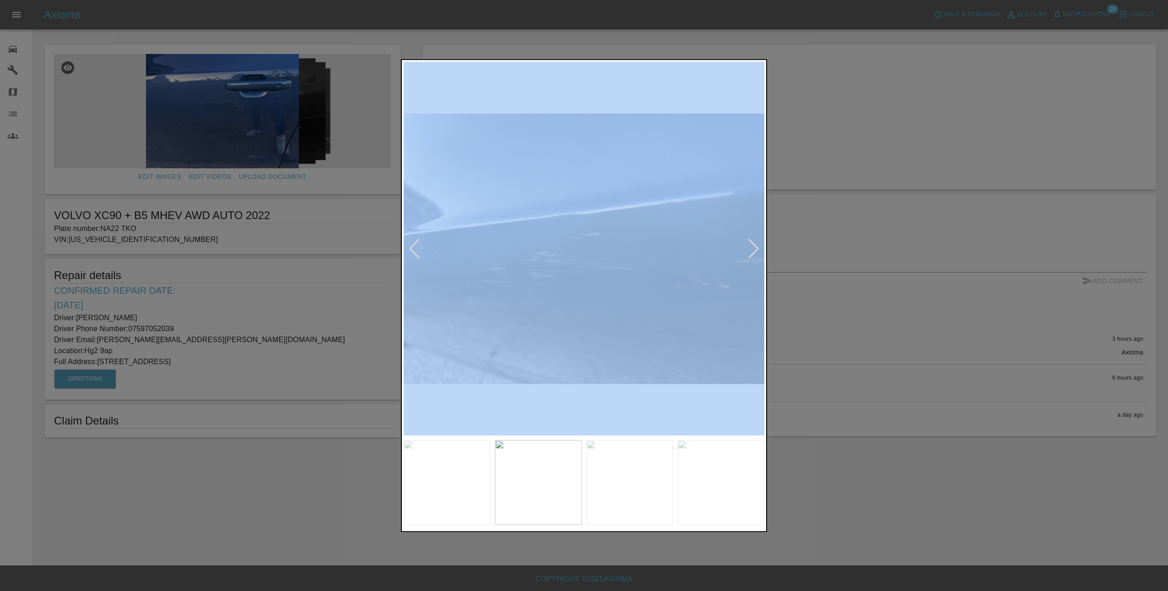
click at [411, 248] on div at bounding box center [414, 249] width 12 height 20
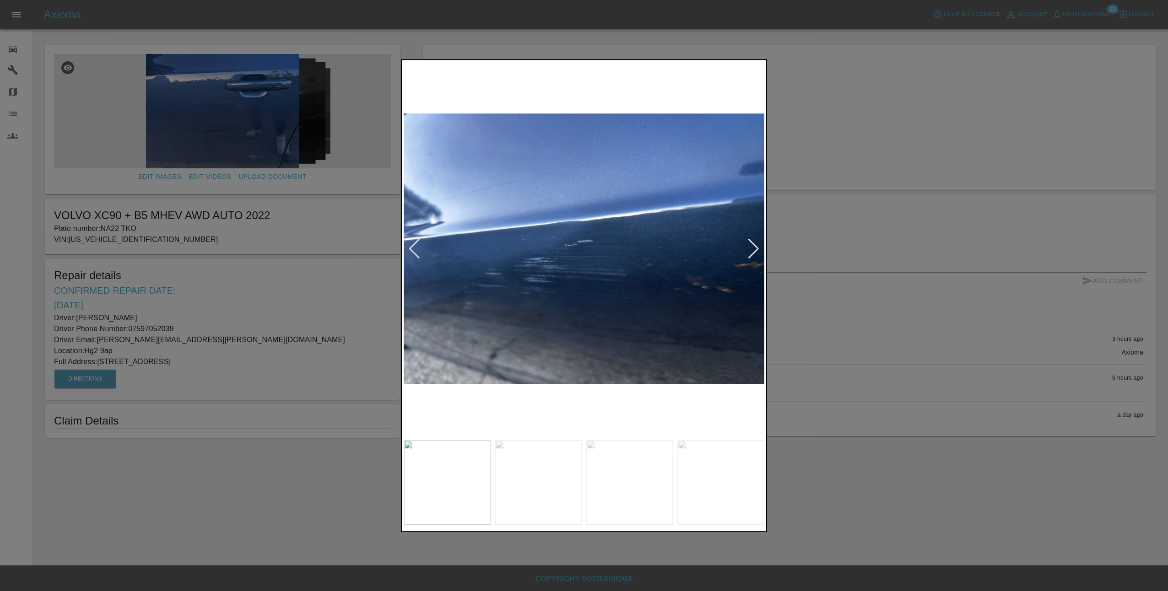
click at [411, 248] on div at bounding box center [414, 249] width 12 height 20
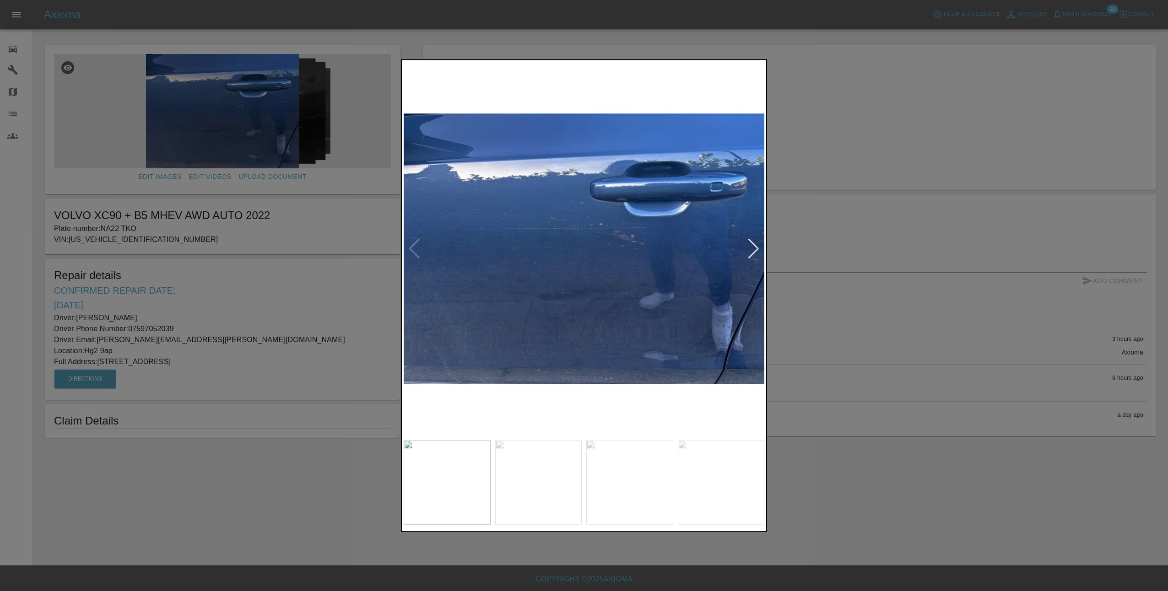
click at [753, 251] on div at bounding box center [753, 249] width 12 height 20
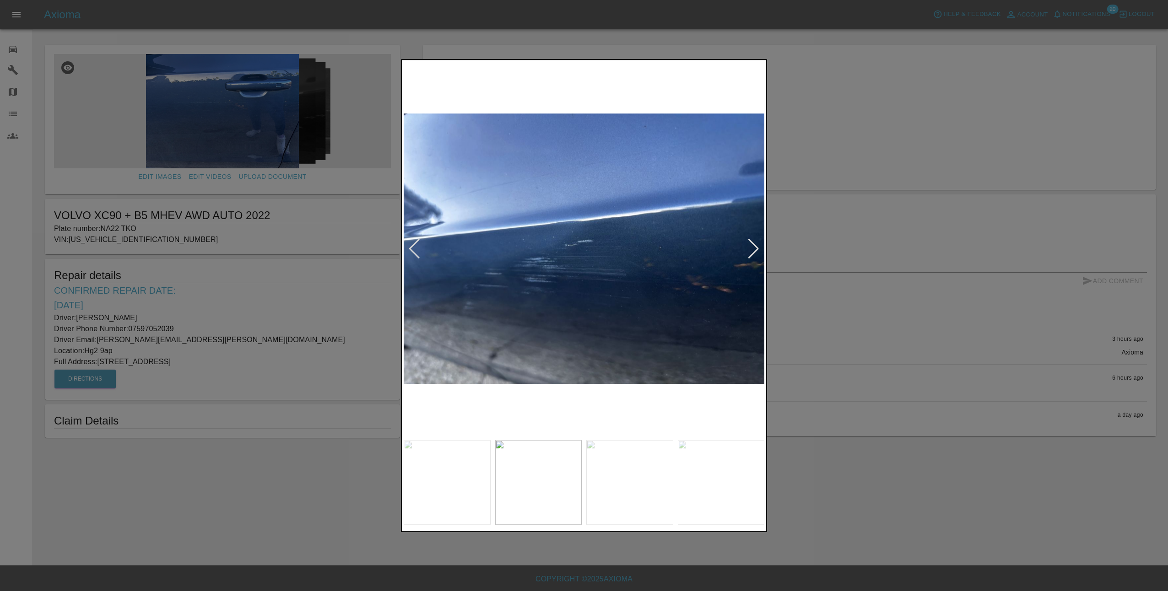
click at [817, 261] on div at bounding box center [584, 295] width 1168 height 591
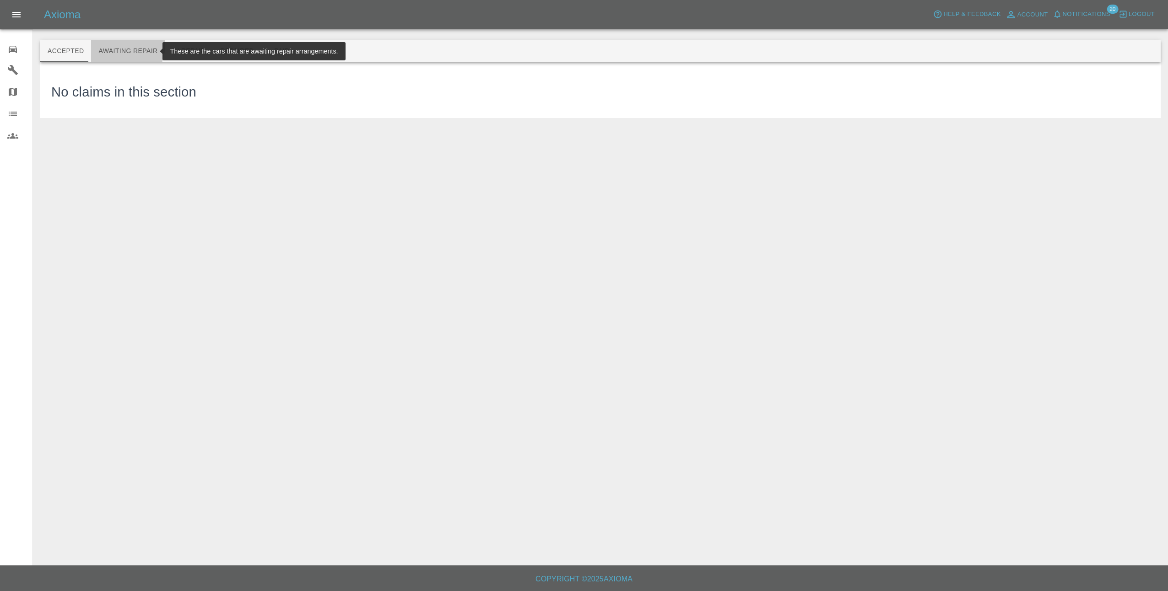
click at [117, 46] on button "Awaiting Repair" at bounding box center [128, 51] width 74 height 22
